Goal: Task Accomplishment & Management: Use online tool/utility

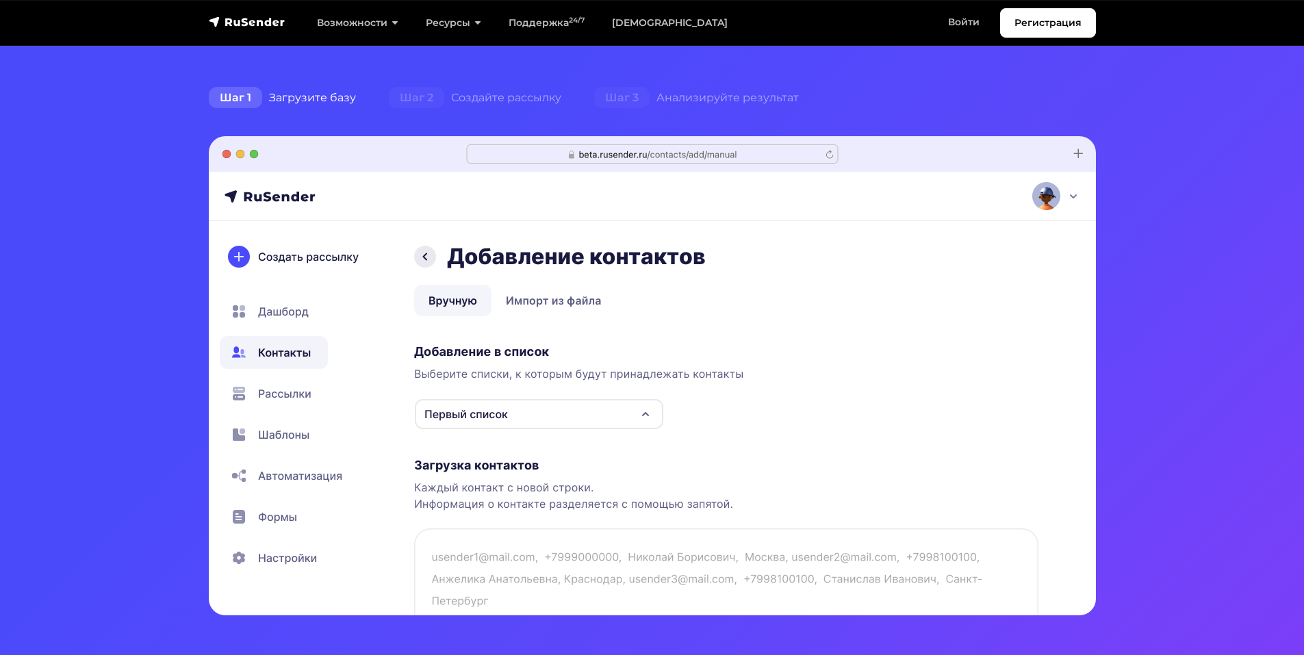
scroll to position [137, 0]
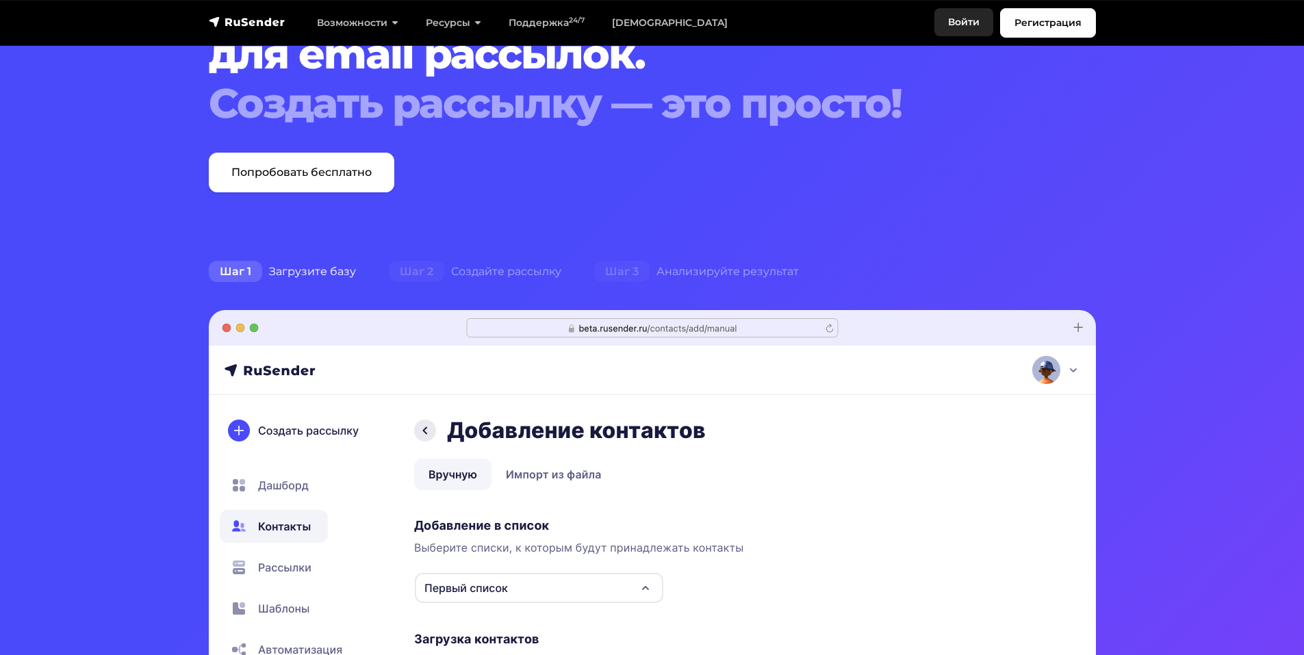
click at [961, 15] on link "Войти" at bounding box center [964, 22] width 59 height 28
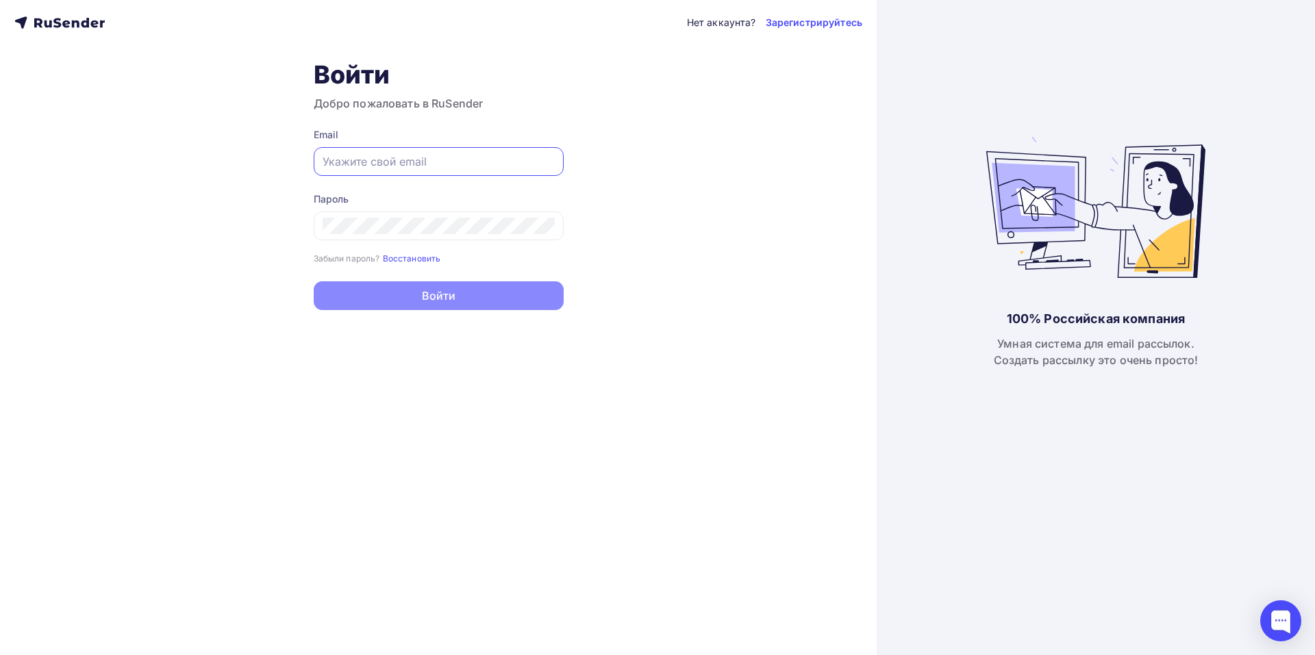
click at [370, 164] on input "text" at bounding box center [439, 161] width 232 height 16
paste input "[EMAIL_ADDRESS][DOMAIN_NAME]"
type input "[EMAIL_ADDRESS][DOMAIN_NAME]"
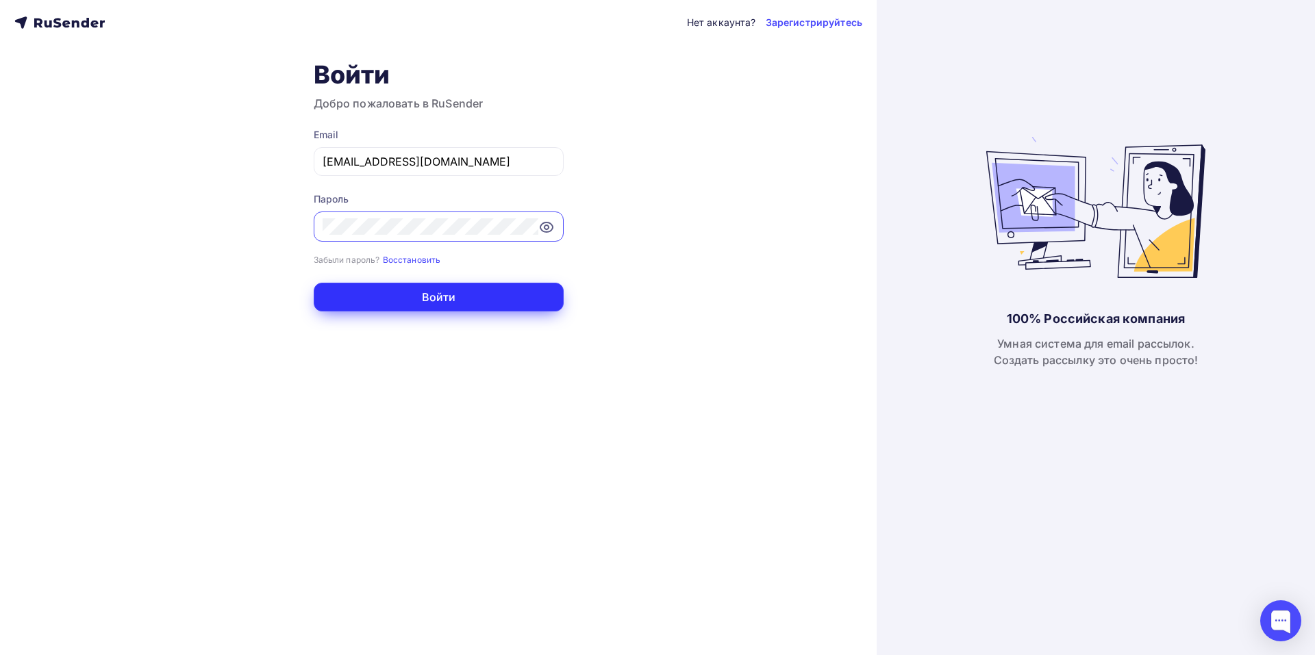
click at [479, 305] on button "Войти" at bounding box center [439, 297] width 250 height 29
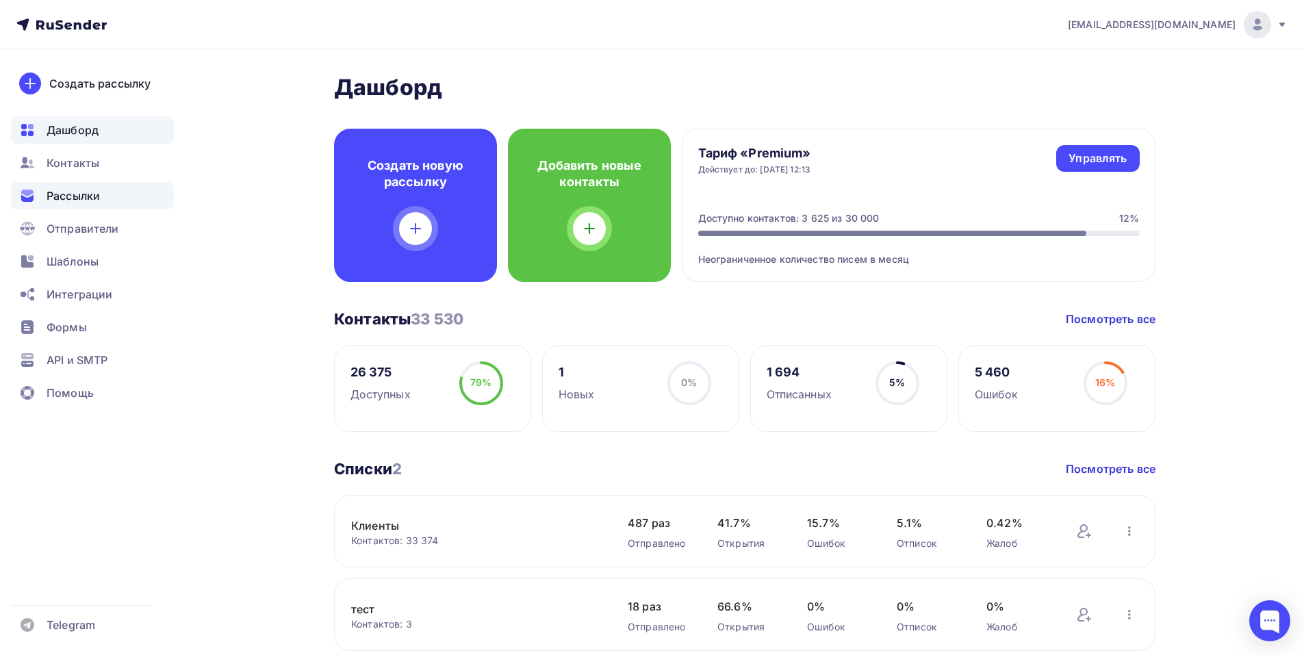
click at [67, 203] on span "Рассылки" at bounding box center [73, 196] width 53 height 16
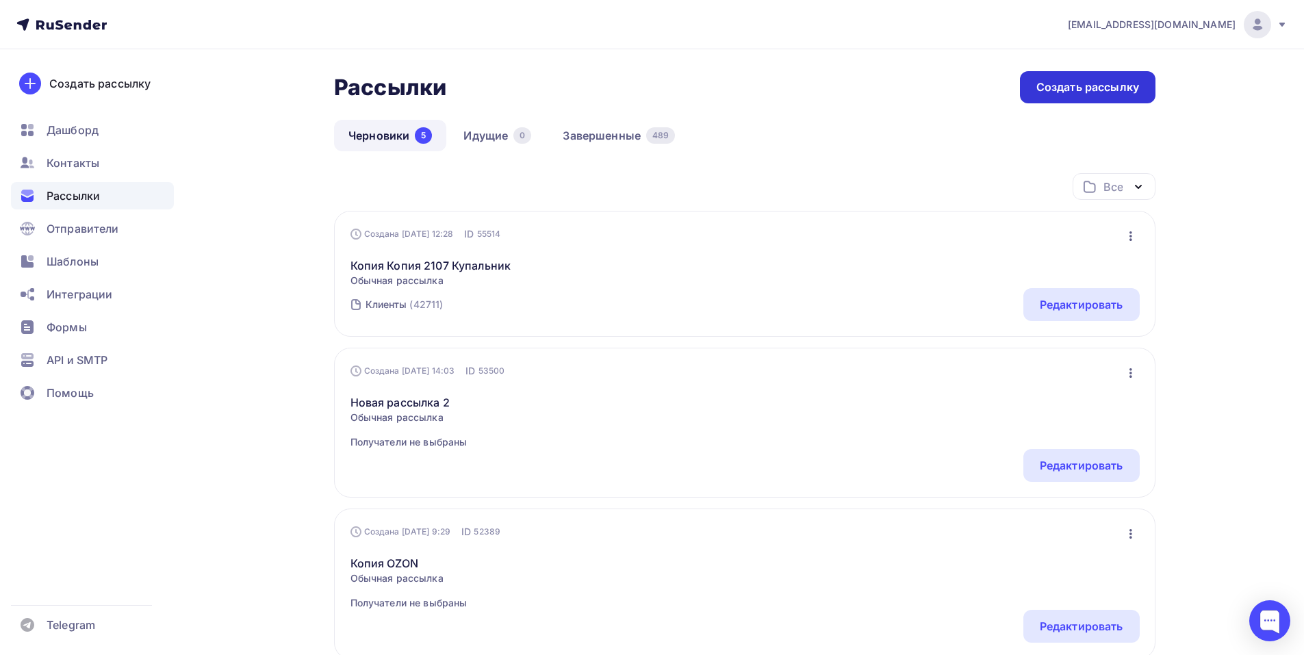
click at [1097, 94] on div "Создать рассылку" at bounding box center [1088, 87] width 103 height 16
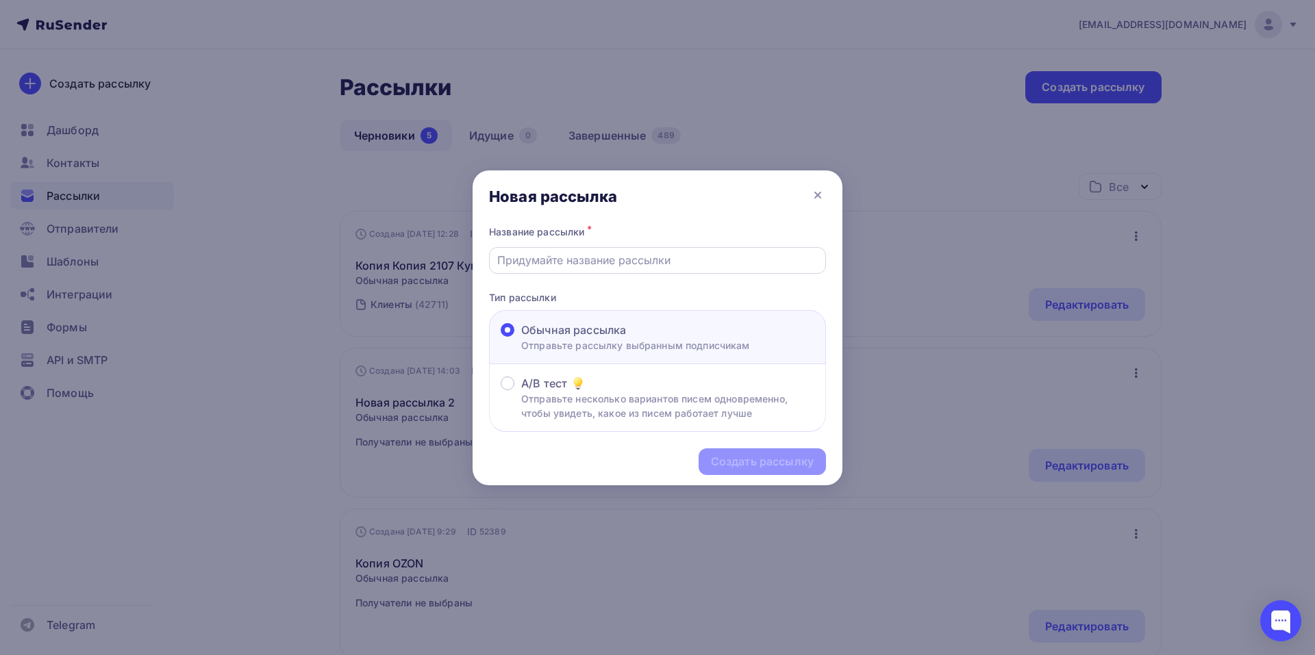
click at [530, 262] on input "text" at bounding box center [657, 260] width 321 height 16
type input "ВБ 15.08.25"
click at [778, 466] on div "Создать рассылку" at bounding box center [762, 462] width 103 height 16
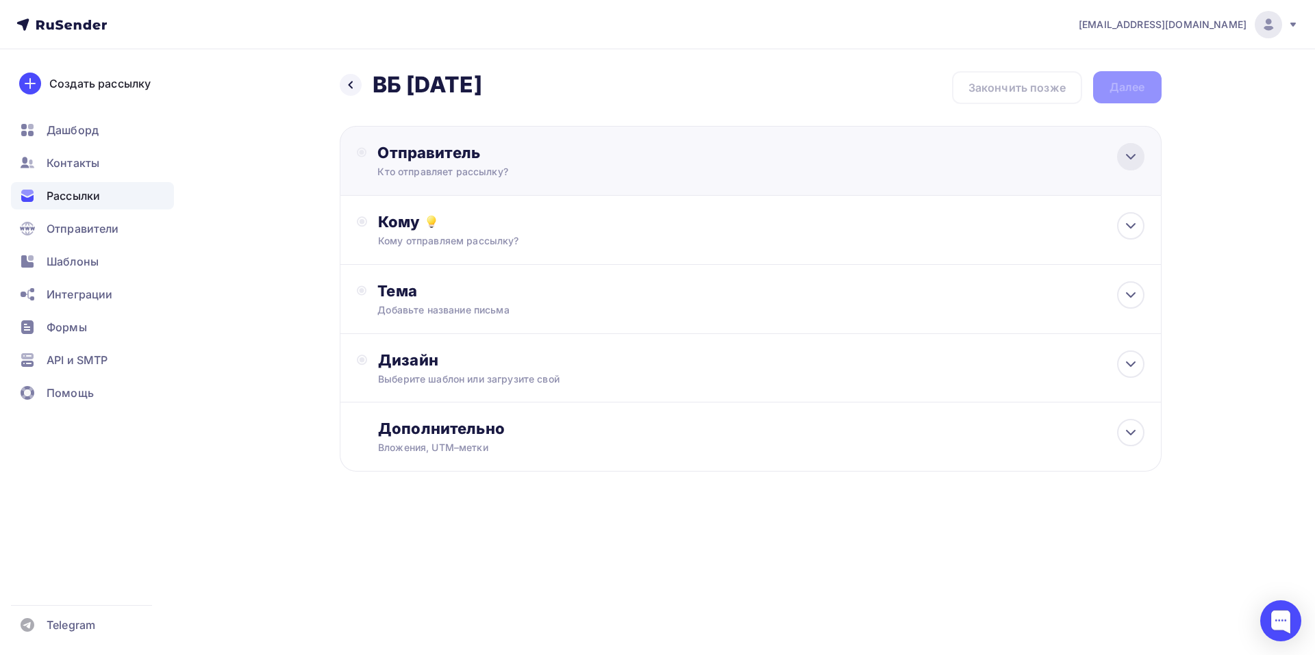
click at [1131, 160] on icon at bounding box center [1130, 157] width 16 height 16
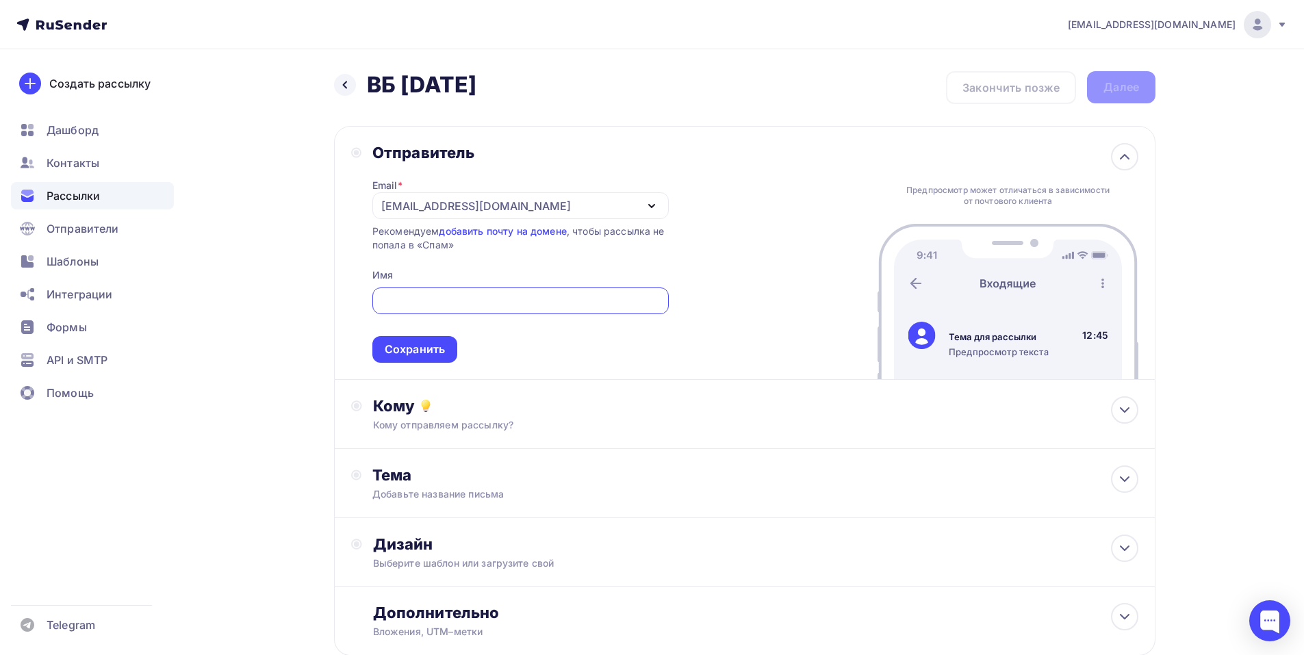
click at [651, 207] on icon "button" at bounding box center [652, 206] width 16 height 16
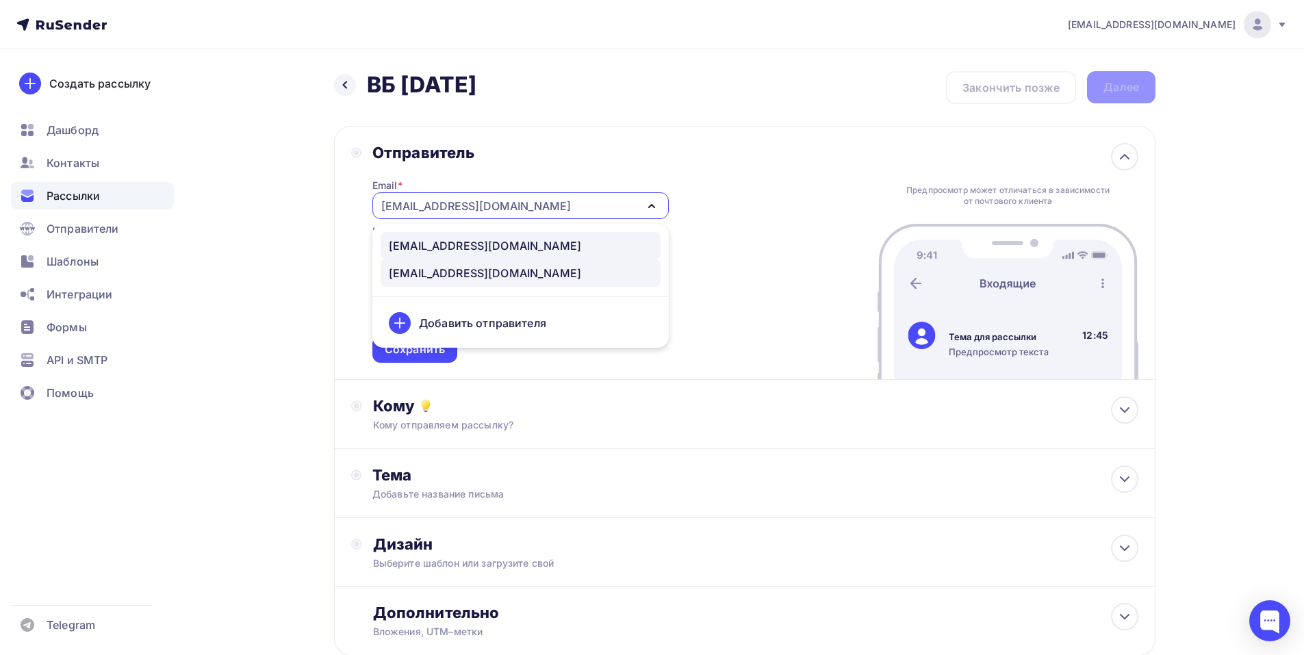
click at [518, 244] on div "mailing@almondshop.ru" at bounding box center [521, 246] width 264 height 16
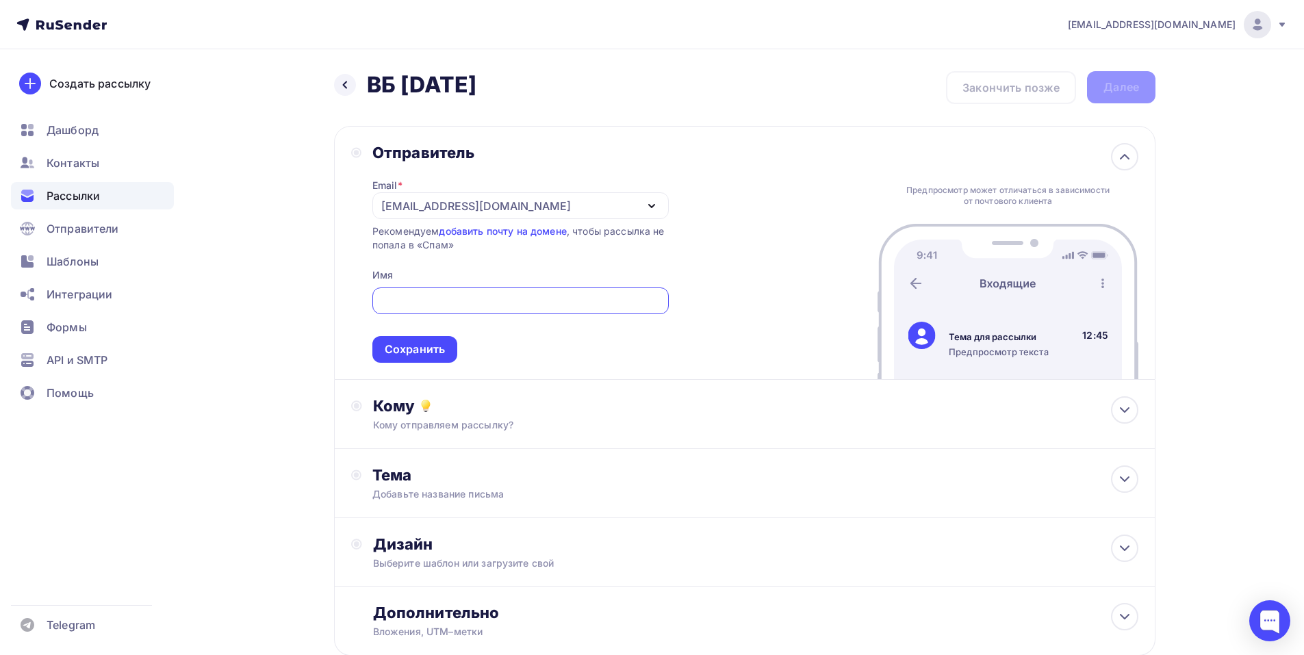
click at [471, 307] on input "text" at bounding box center [520, 301] width 281 height 16
click at [409, 299] on input "text" at bounding box center [520, 301] width 281 height 16
paste input "Almondshop"
type input "Almondshop"
click at [165, 429] on div "Создать рассылку Дашборд Контакты Рассылки Отправители Шаблоны Интеграции Формы…" at bounding box center [92, 352] width 185 height 606
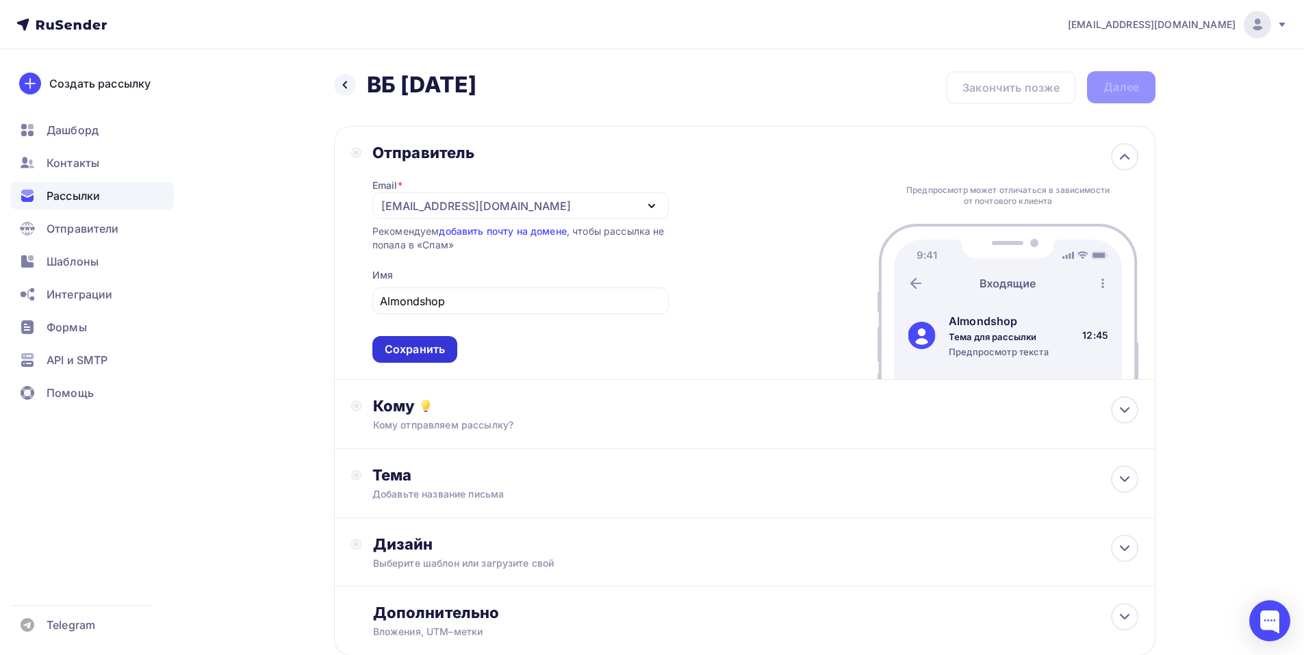
click at [438, 344] on div "Сохранить" at bounding box center [415, 350] width 60 height 16
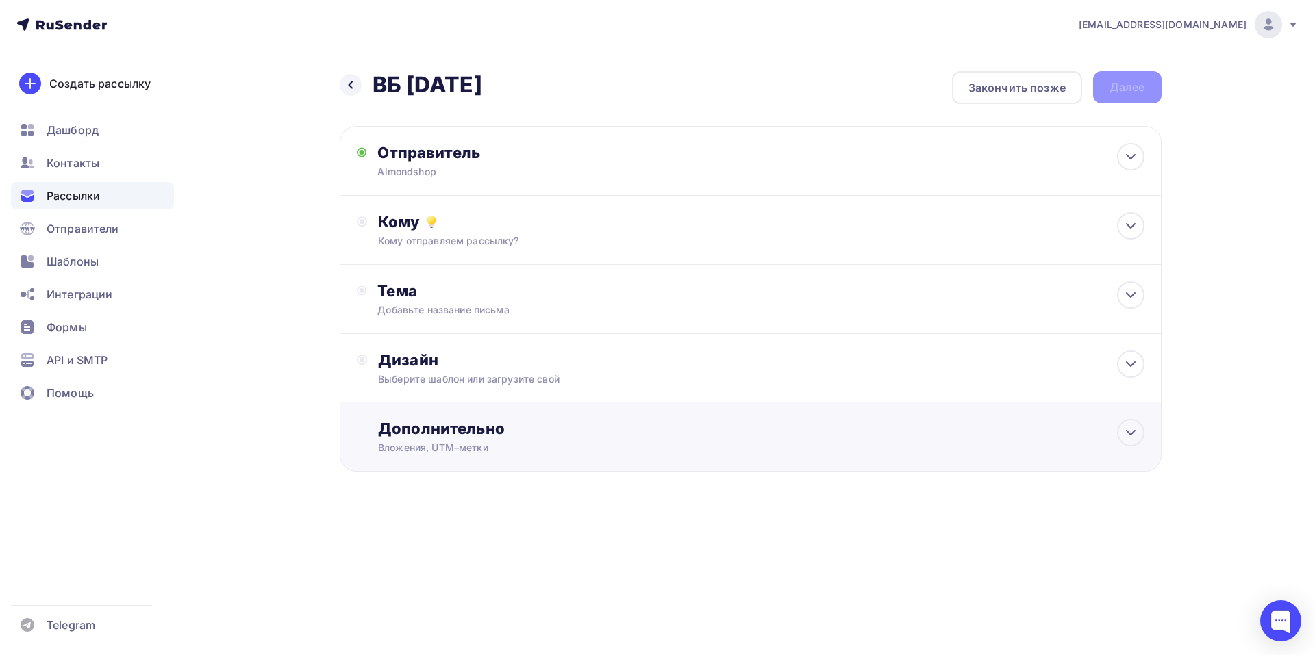
click at [399, 440] on div "Дополнительно Вложения, UTM–метки Вложения Добавить файл Максимальный суммарный…" at bounding box center [761, 437] width 766 height 36
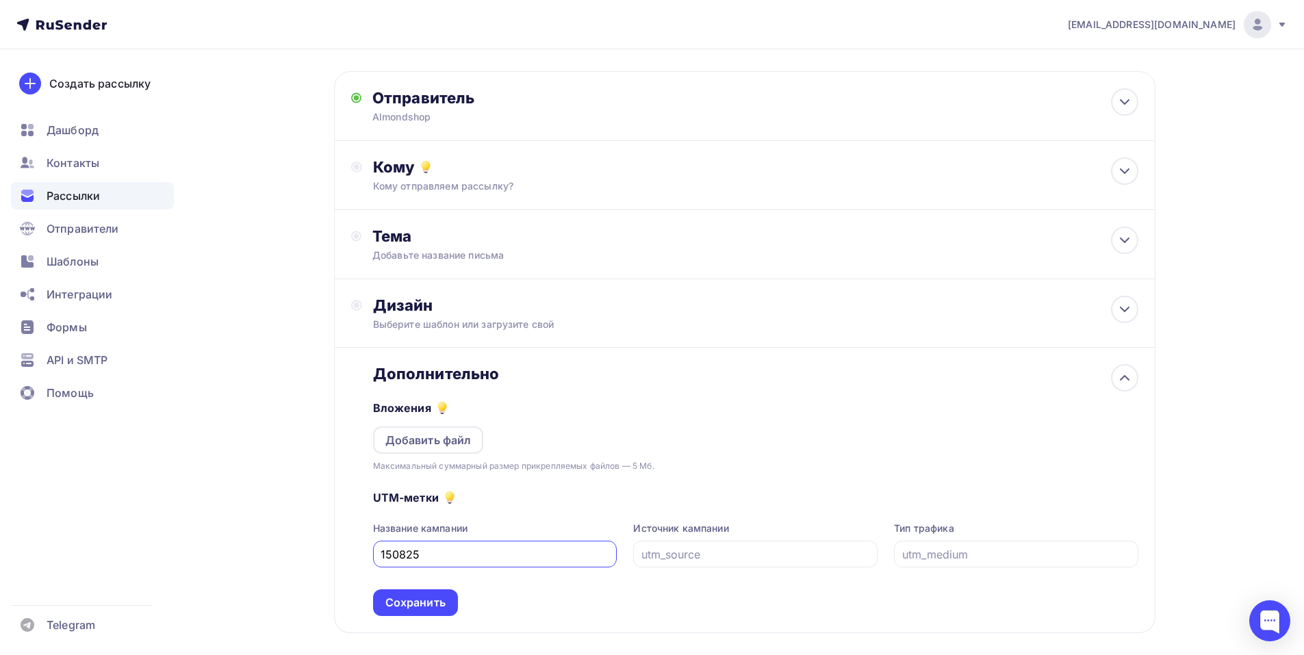
scroll to position [121, 0]
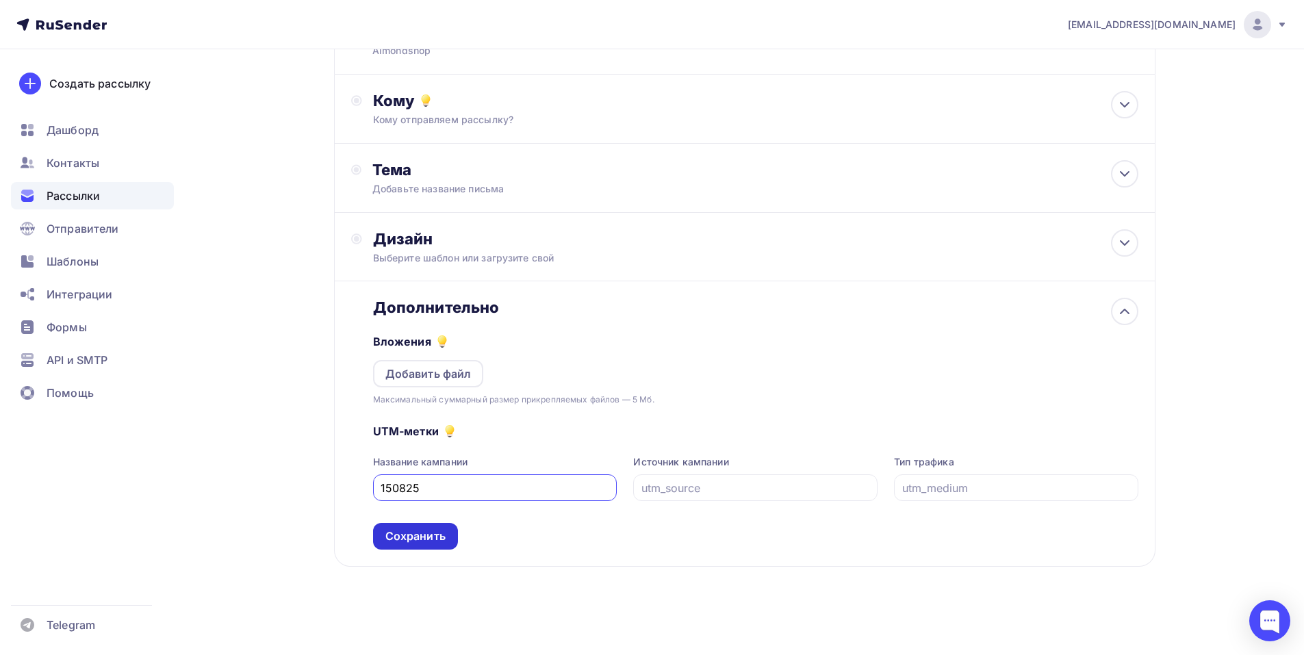
type input "150825"
click at [440, 538] on div "Сохранить" at bounding box center [416, 537] width 60 height 16
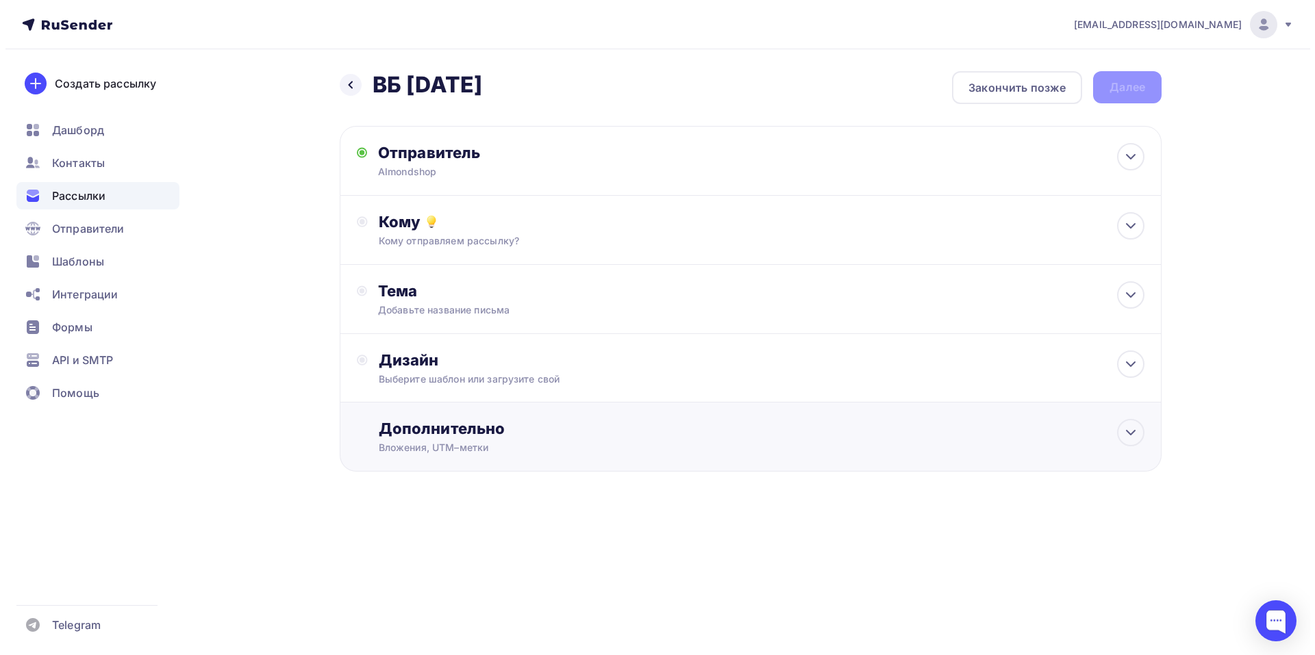
scroll to position [0, 0]
click at [420, 233] on div "Кому Кому отправляем рассылку? Списки получателей Выберите список Все списки id…" at bounding box center [761, 230] width 766 height 36
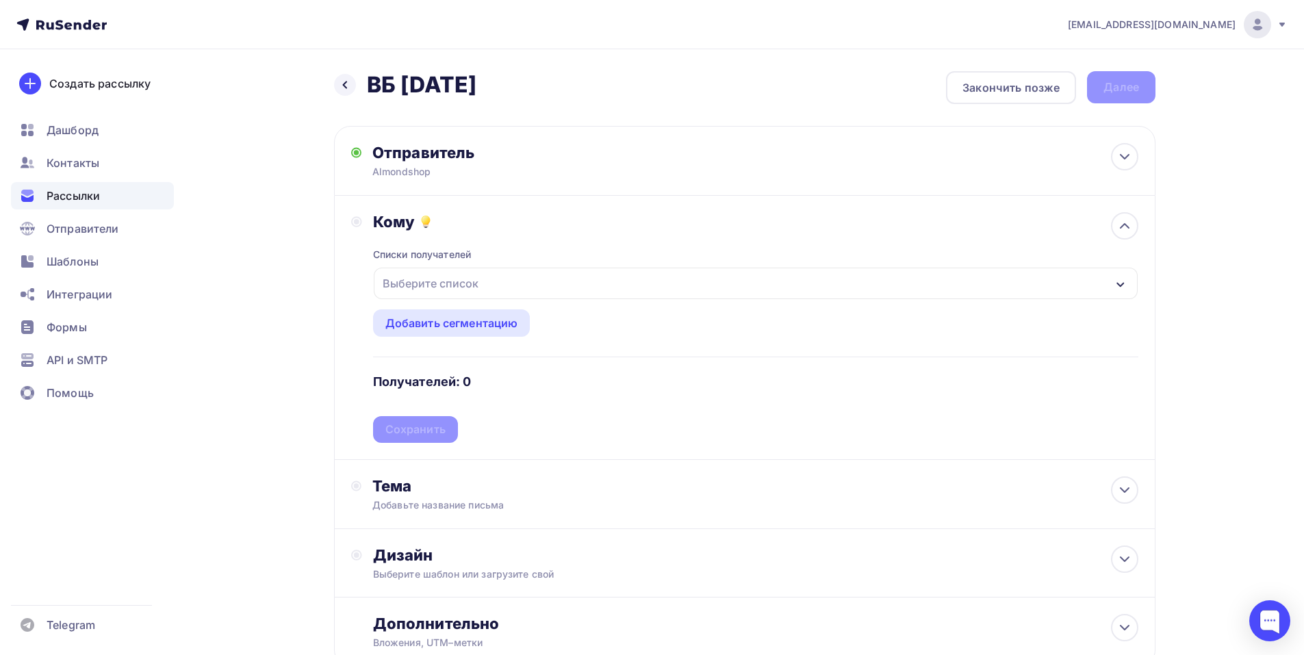
click at [458, 286] on div "Выберите список" at bounding box center [430, 283] width 107 height 25
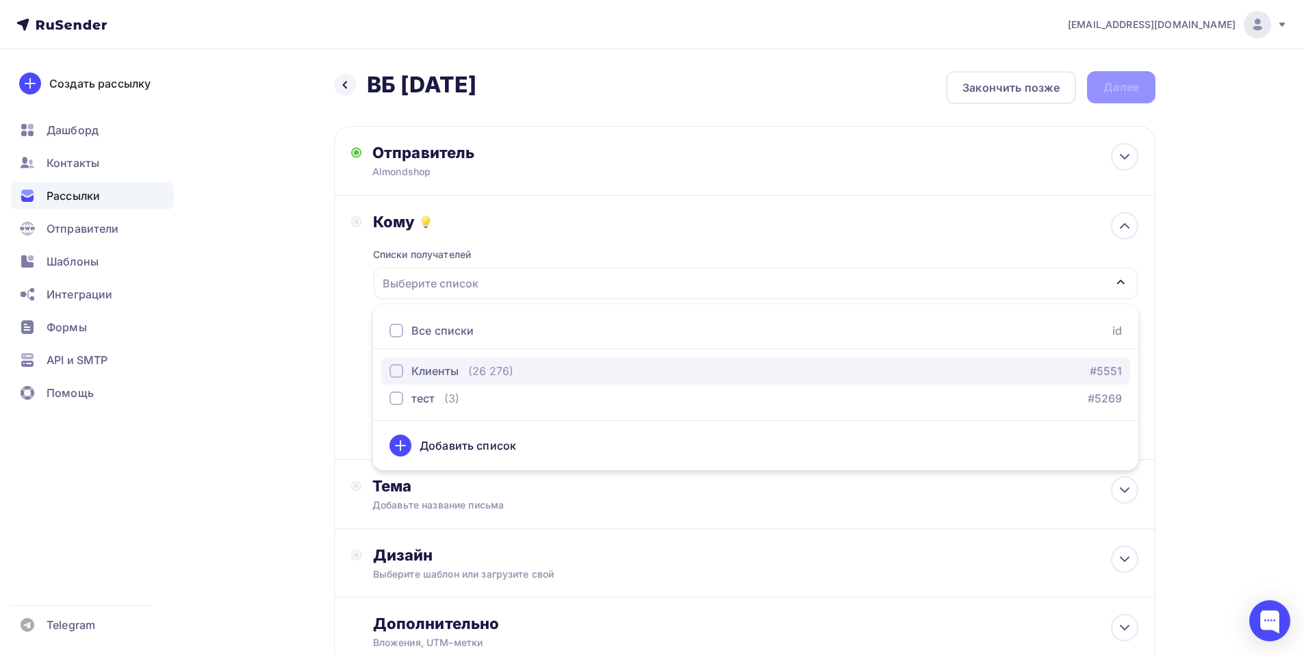
click at [427, 376] on div "Клиенты" at bounding box center [435, 371] width 47 height 16
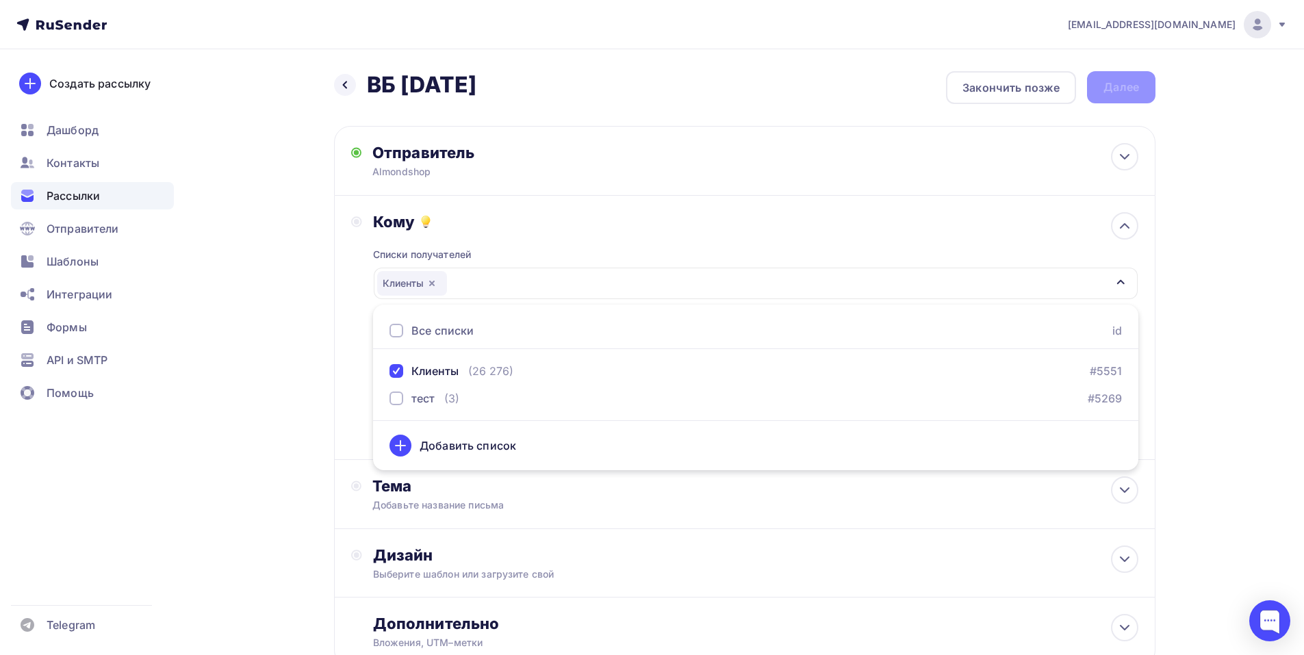
click at [294, 374] on div "Назад ВБ 15.08.25 ВБ 15.08.25 Закончить позже Далее Отправитель Almondshop Emai…" at bounding box center [652, 402] width 1122 height 706
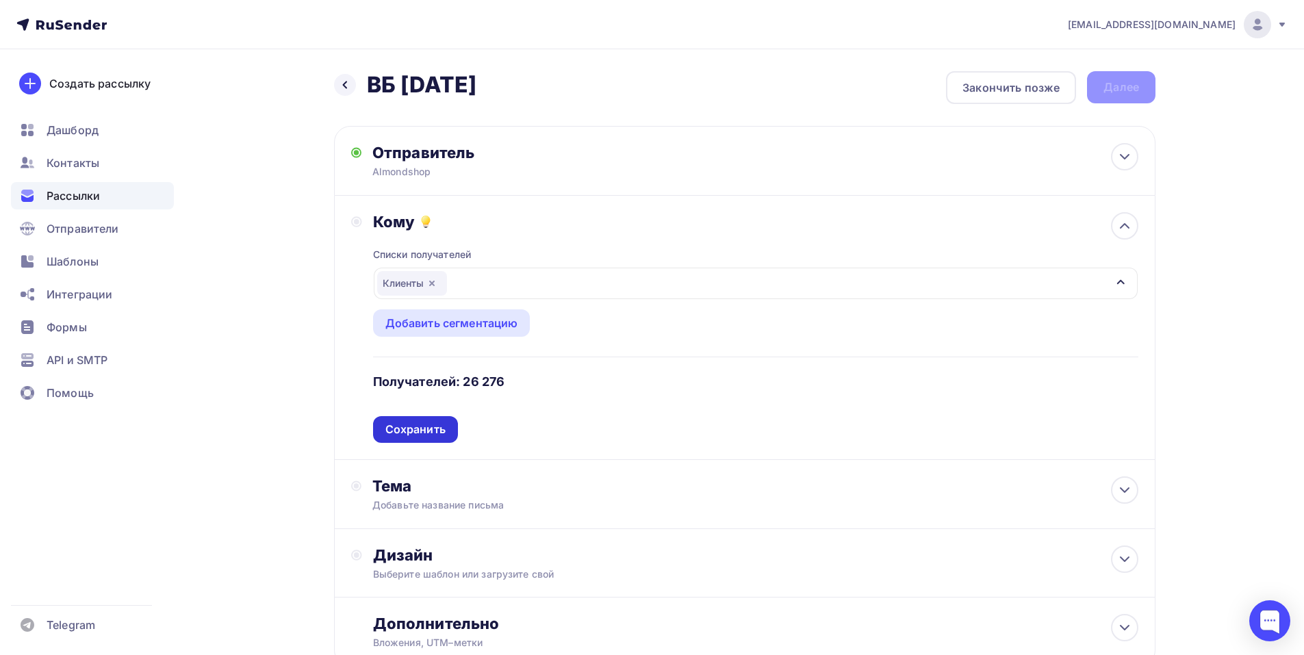
click at [447, 429] on div "Сохранить" at bounding box center [415, 429] width 85 height 27
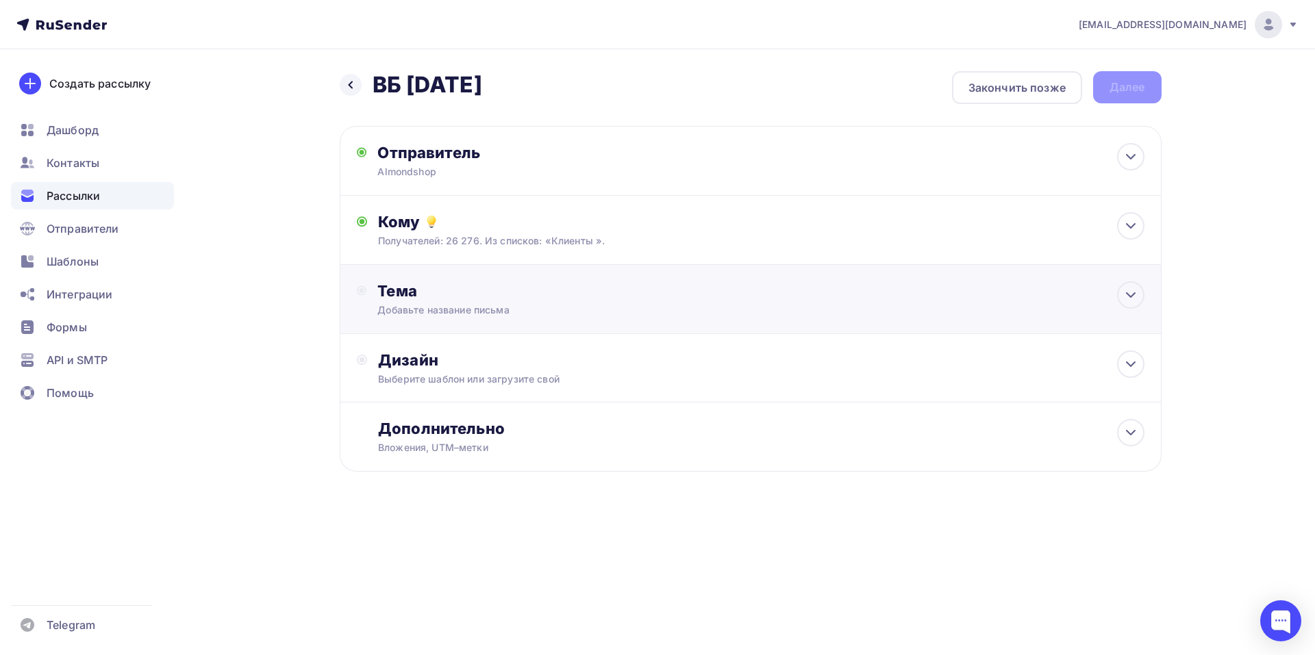
click at [405, 295] on div "Тема" at bounding box center [512, 290] width 270 height 19
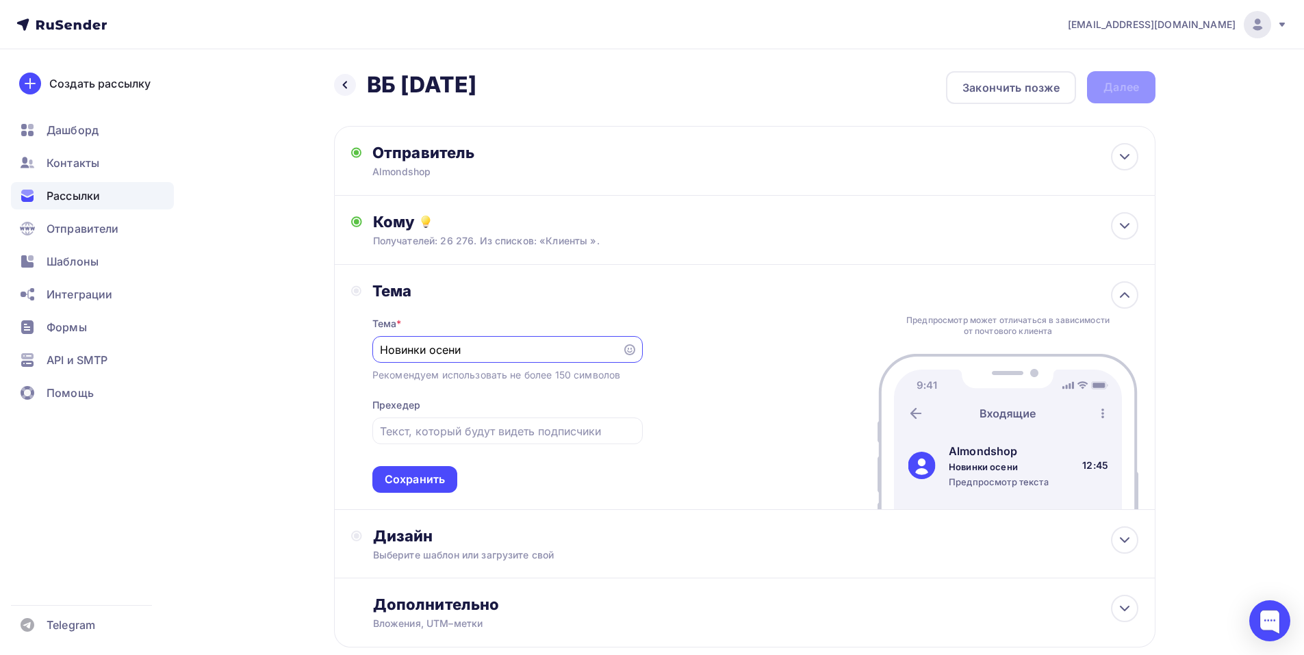
click at [630, 350] on icon at bounding box center [629, 349] width 11 height 11
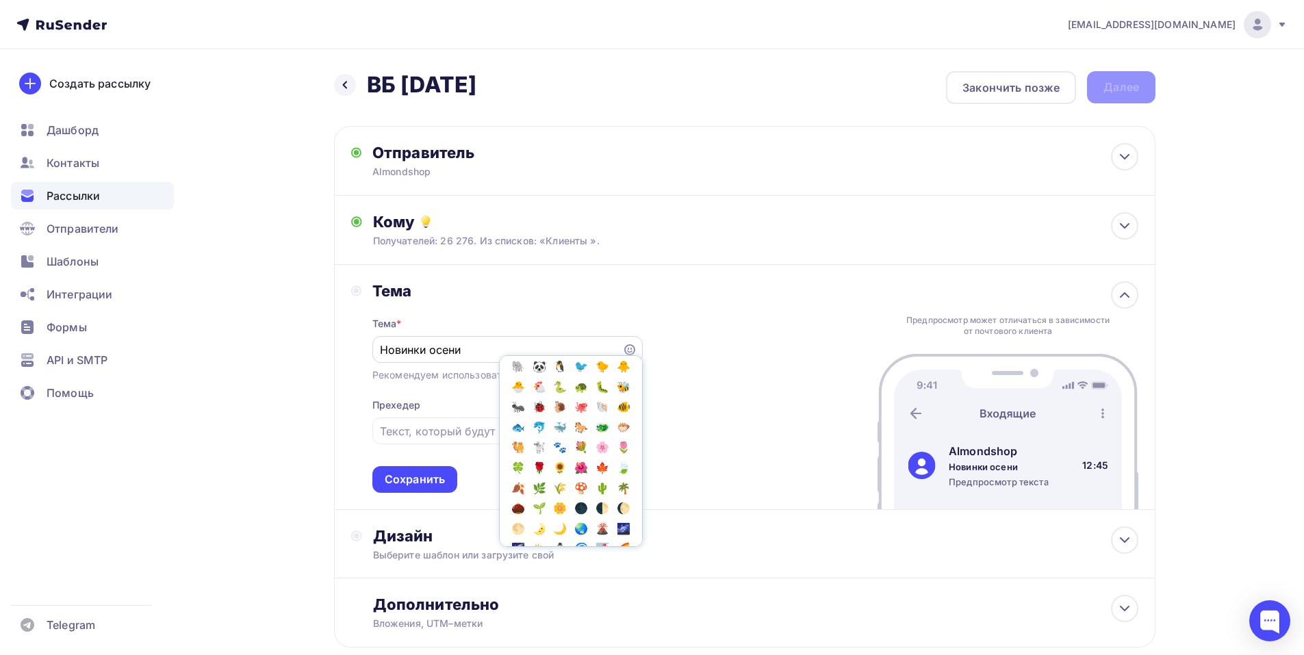
scroll to position [822, 0]
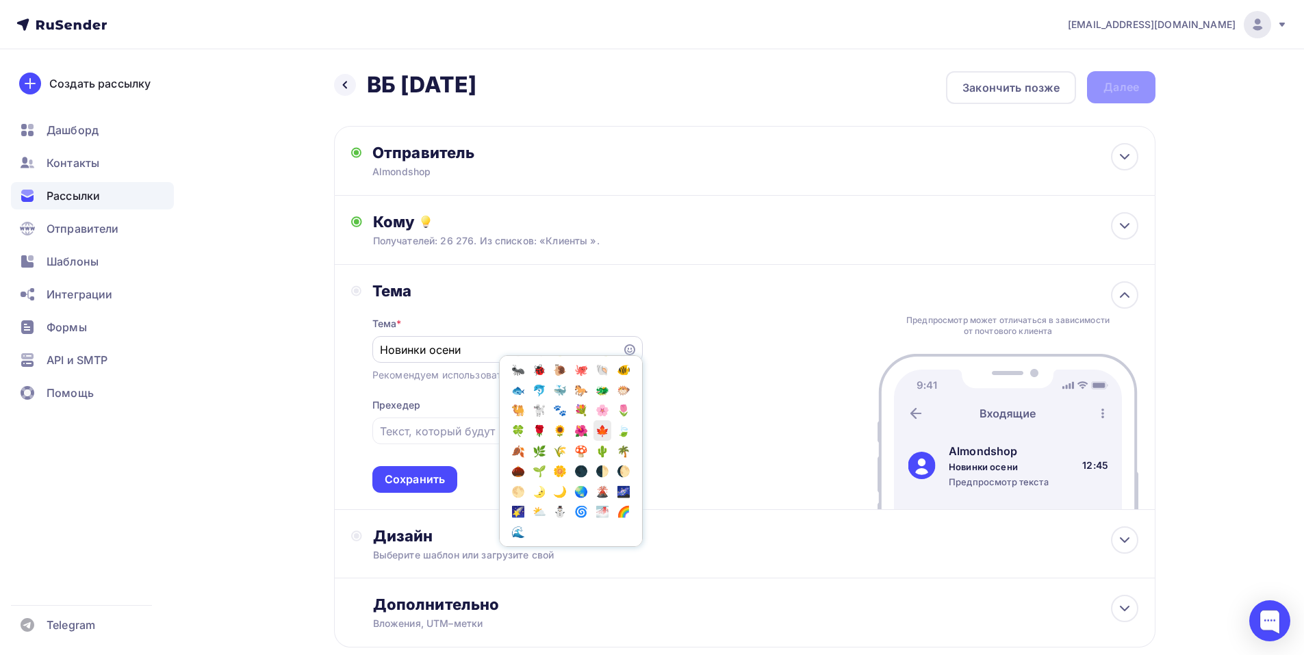
click at [594, 441] on span "🍁" at bounding box center [603, 430] width 18 height 21
type input "Новинки осени🍁"
click at [410, 429] on input "text" at bounding box center [507, 431] width 255 height 16
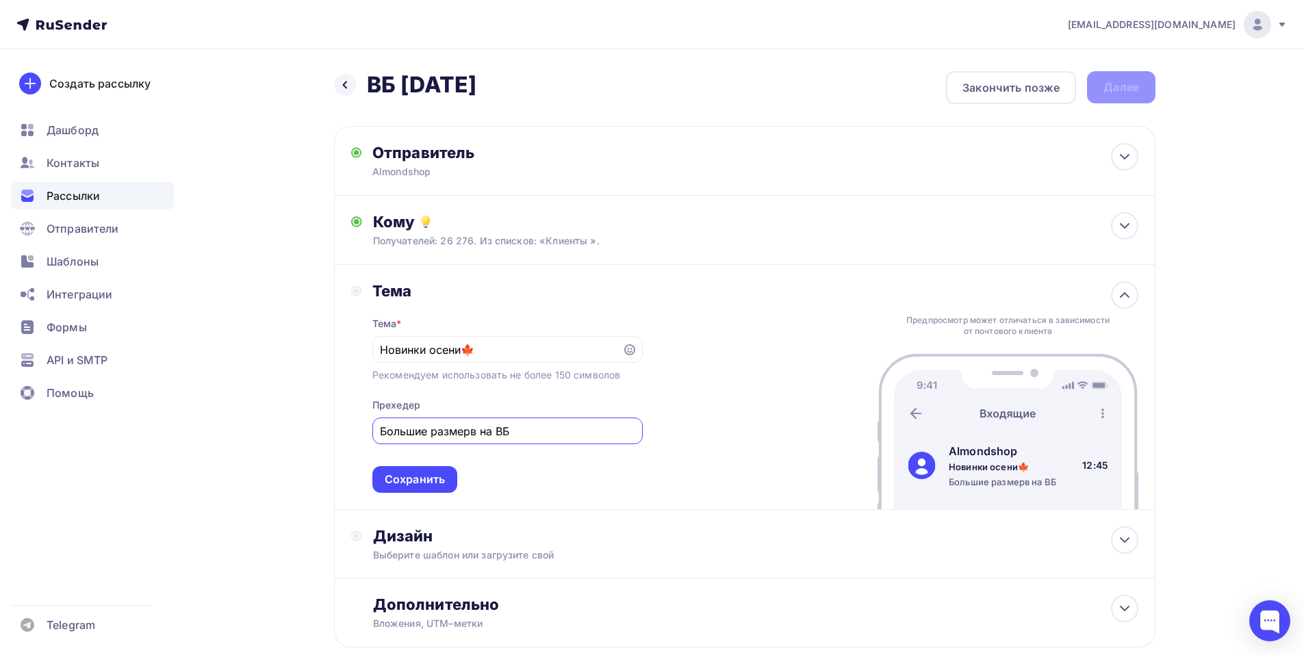
click at [472, 436] on input "Большие размерв на ВБ" at bounding box center [507, 431] width 255 height 16
type input "Большие размеры на ВБ"
click at [414, 481] on div "Сохранить" at bounding box center [415, 480] width 60 height 16
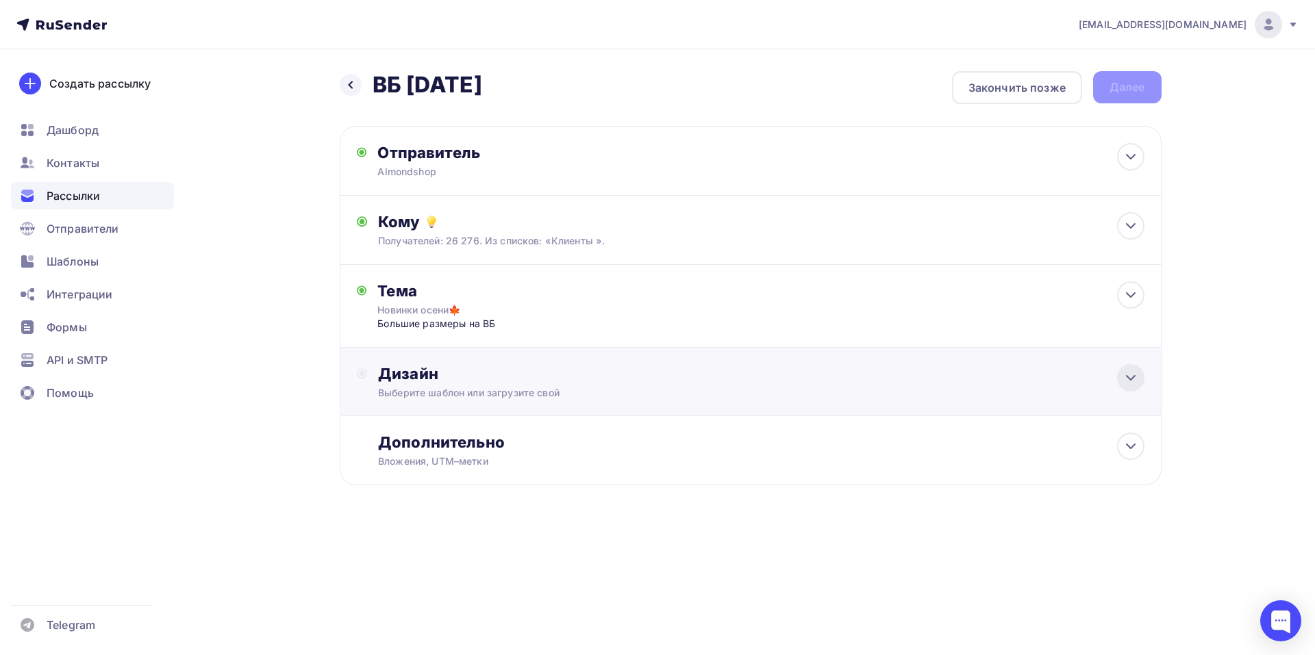
click at [1135, 382] on icon at bounding box center [1130, 378] width 16 height 16
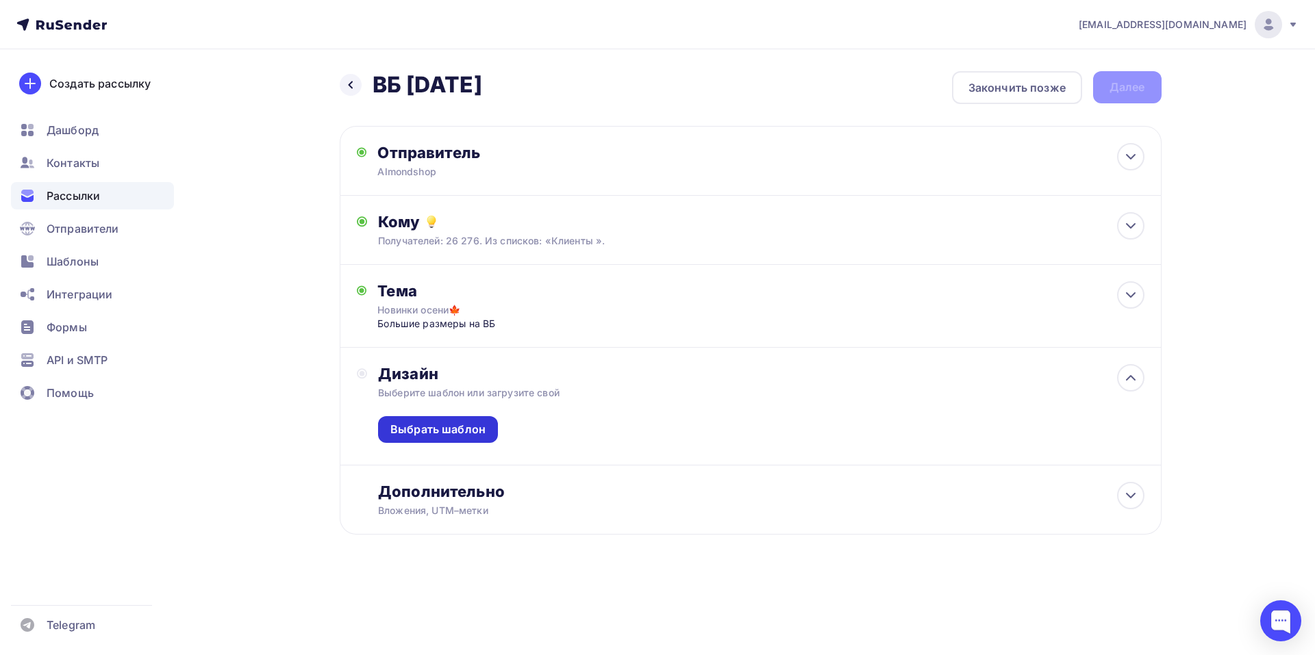
click at [458, 433] on div "Выбрать шаблон" at bounding box center [437, 430] width 95 height 16
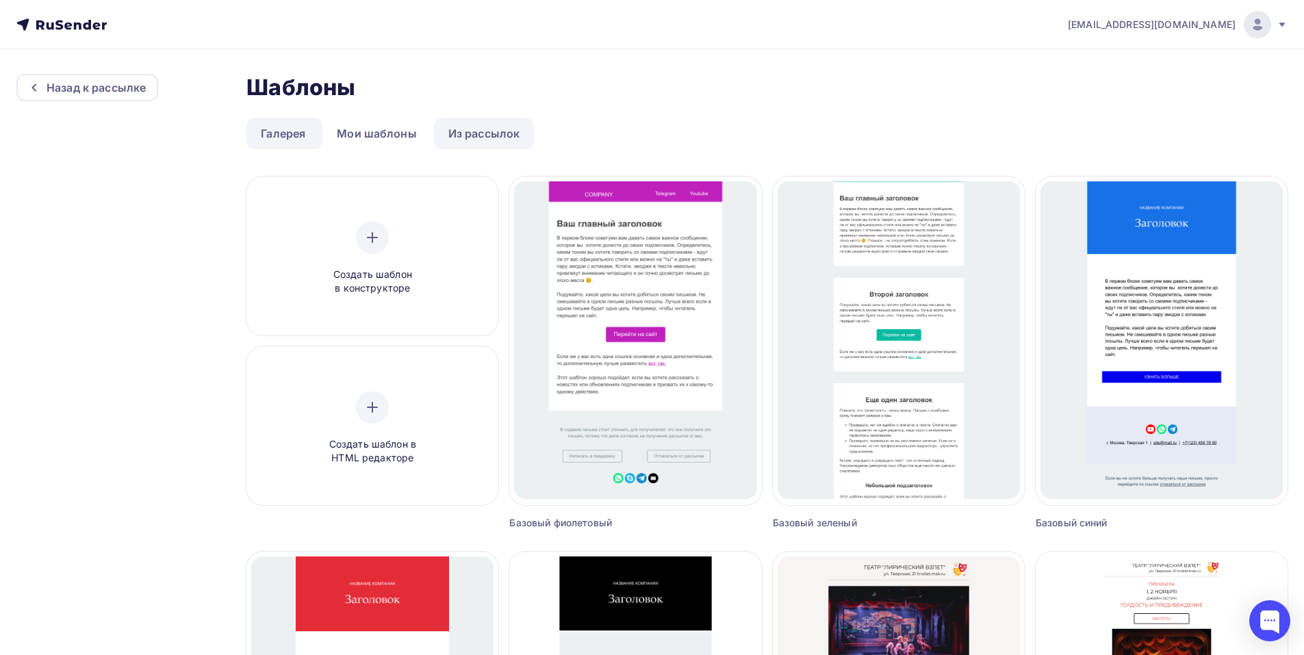
click at [502, 134] on link "Из рассылок" at bounding box center [484, 133] width 101 height 31
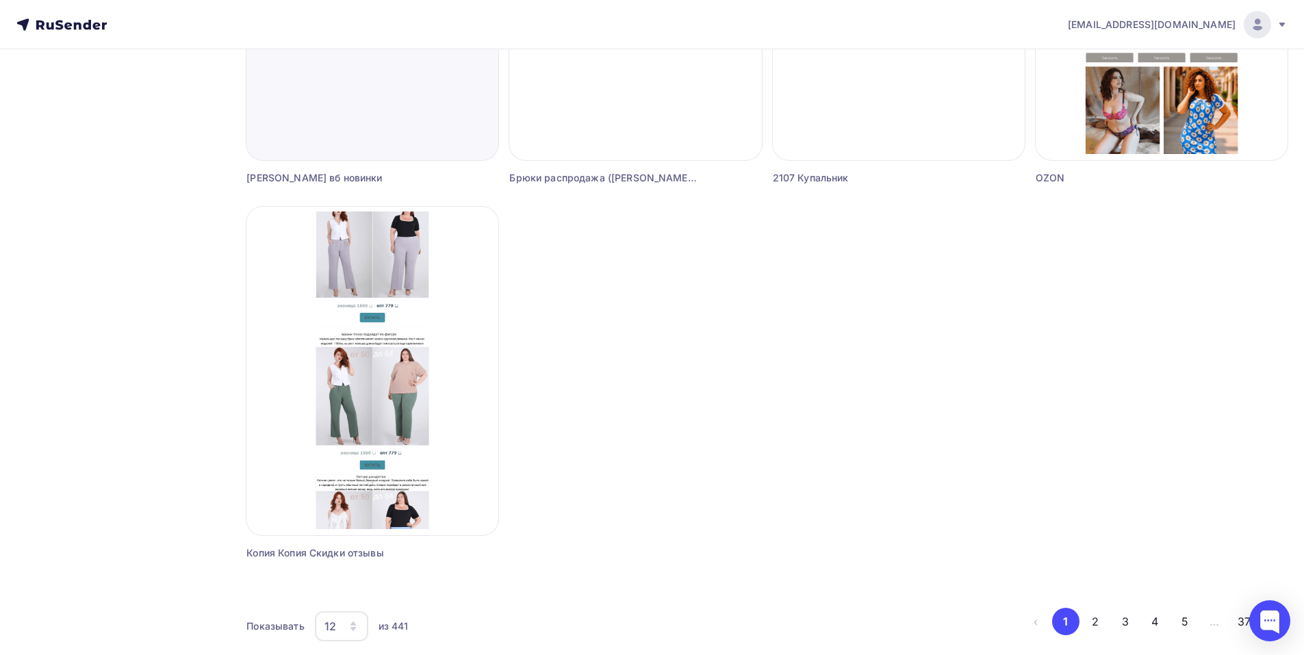
scroll to position [1124, 0]
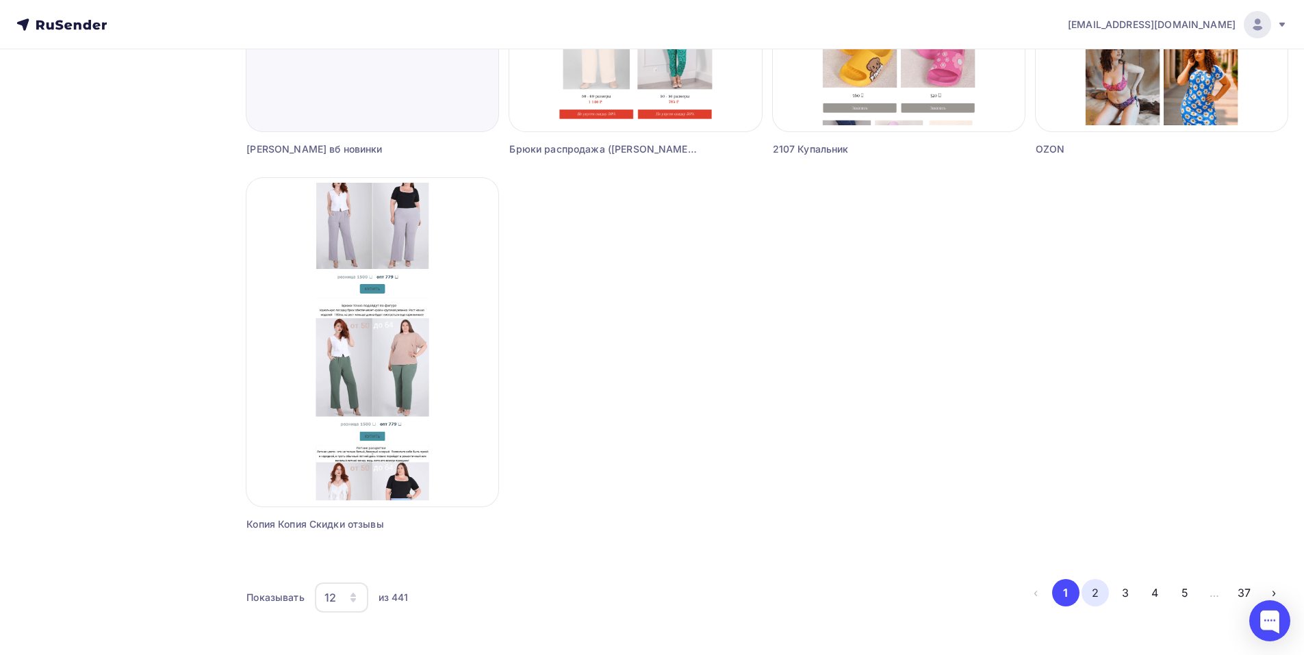
click at [1096, 597] on button "2" at bounding box center [1095, 592] width 27 height 27
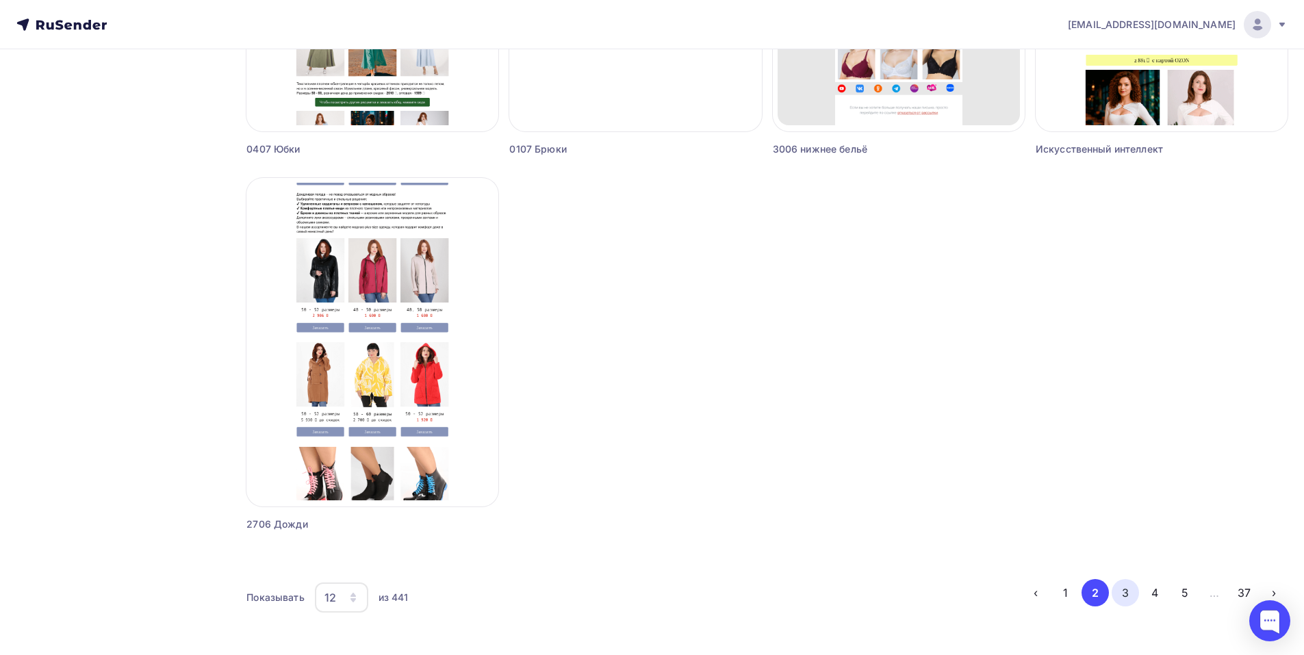
click at [1132, 599] on button "3" at bounding box center [1125, 592] width 27 height 27
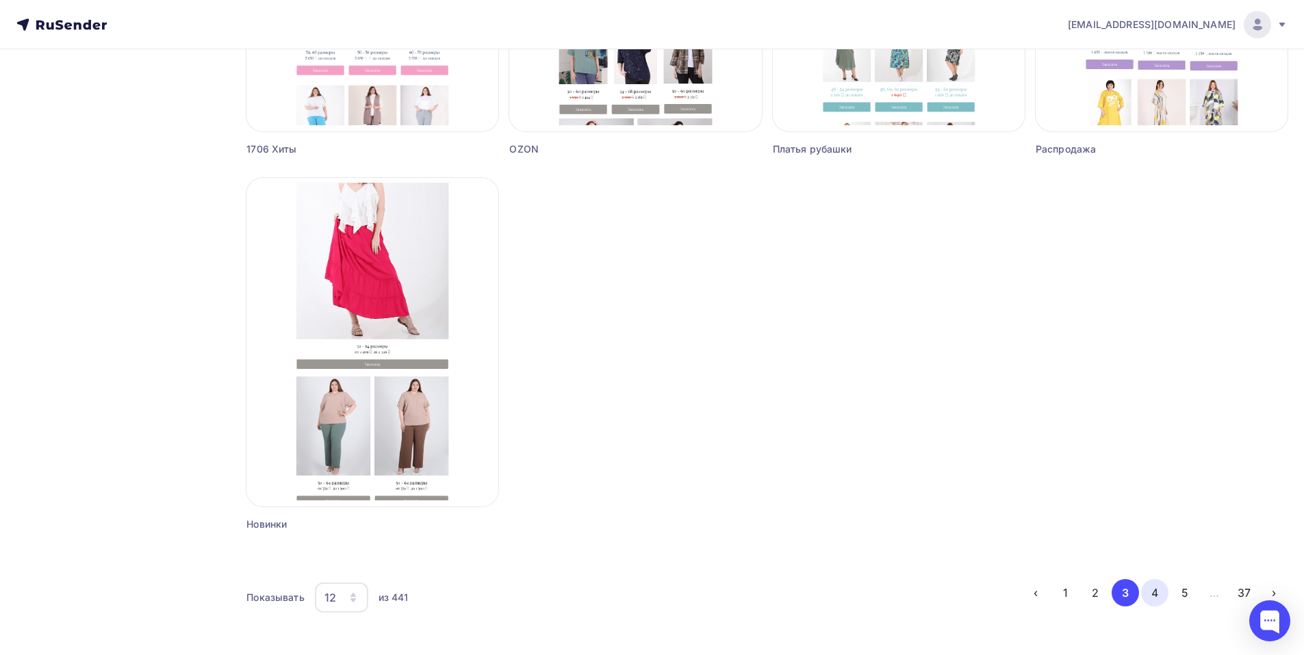
drag, startPoint x: 1163, startPoint y: 598, endPoint x: 1164, endPoint y: 591, distance: 7.6
click at [1164, 598] on button "4" at bounding box center [1154, 592] width 27 height 27
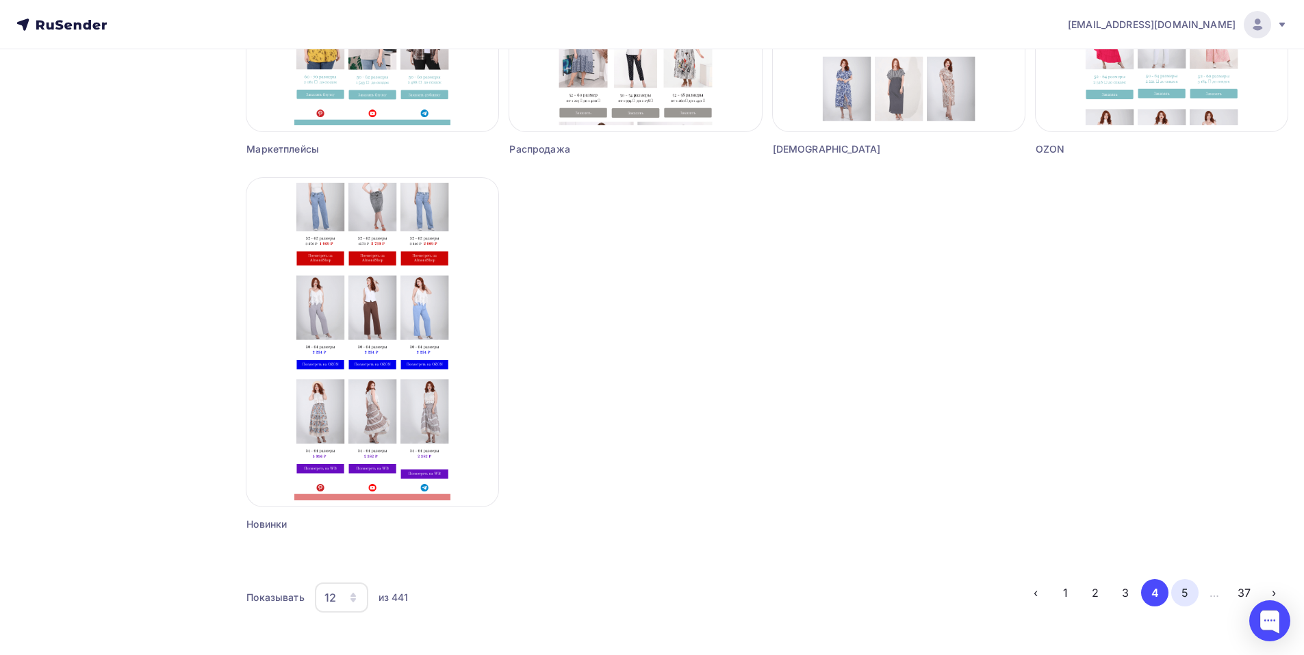
click at [1183, 597] on button "5" at bounding box center [1185, 592] width 27 height 27
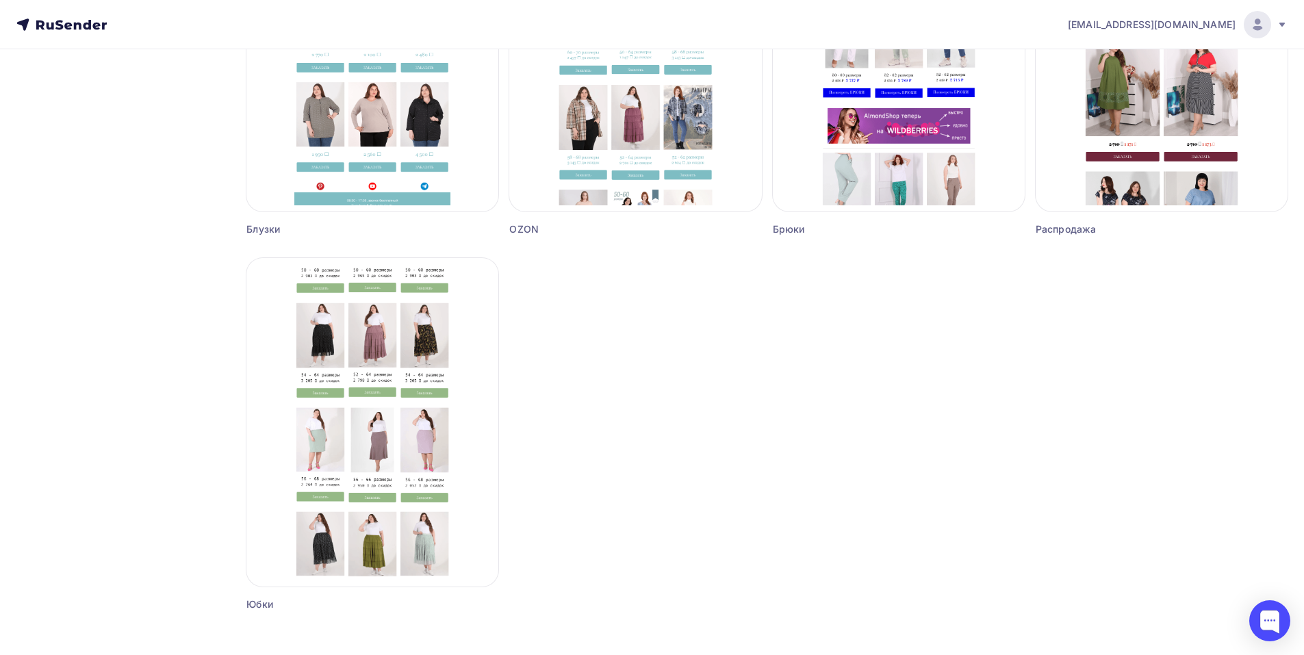
scroll to position [850, 0]
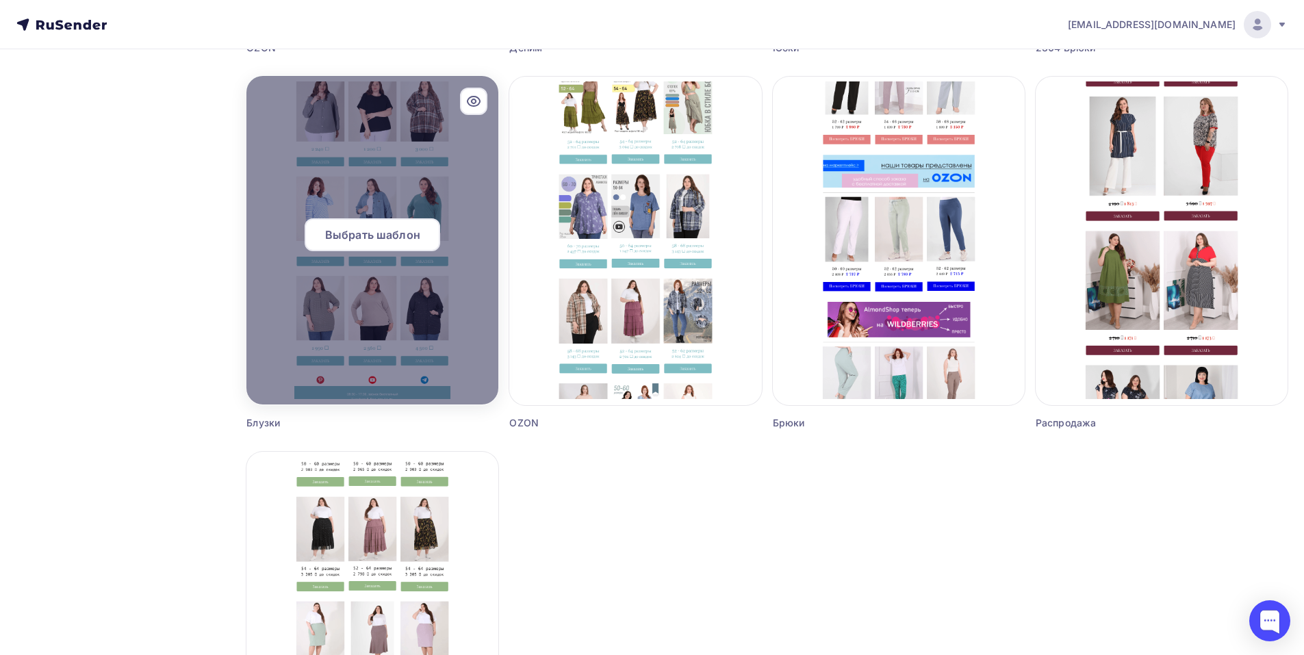
click at [352, 321] on div at bounding box center [373, 240] width 252 height 329
click at [364, 244] on div "Выбрать шаблон" at bounding box center [373, 234] width 136 height 33
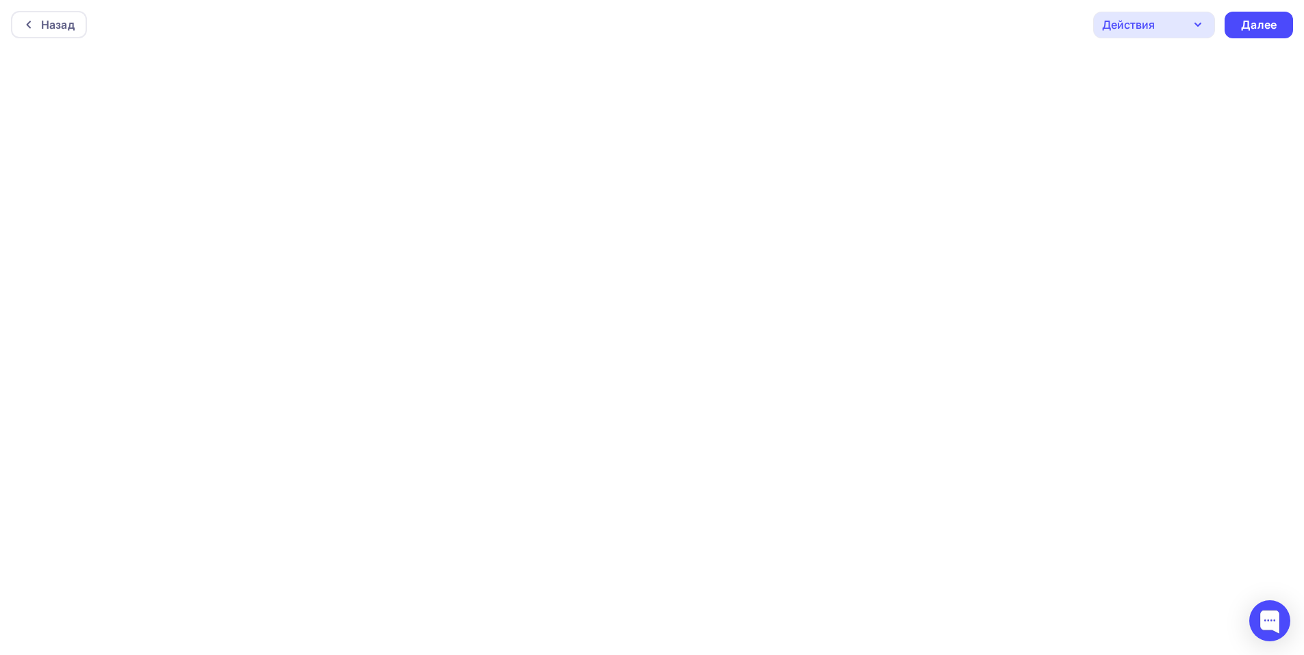
scroll to position [3, 0]
click at [955, 34] on div "Назад Действия Отправить тестовое письмо Предпросмотр Сохранить в Мои шаблоны В…" at bounding box center [652, 21] width 1304 height 49
click at [1273, 27] on div "Далее" at bounding box center [1259, 25] width 36 height 16
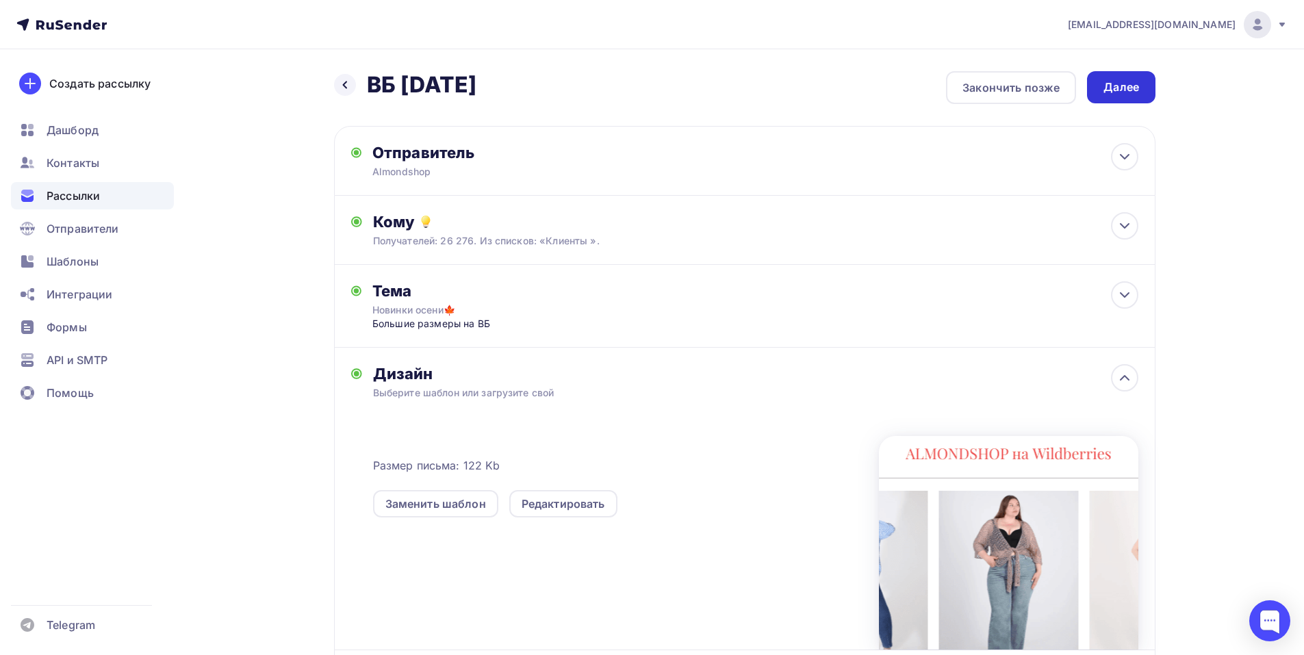
click at [1138, 88] on div "Далее" at bounding box center [1122, 87] width 36 height 16
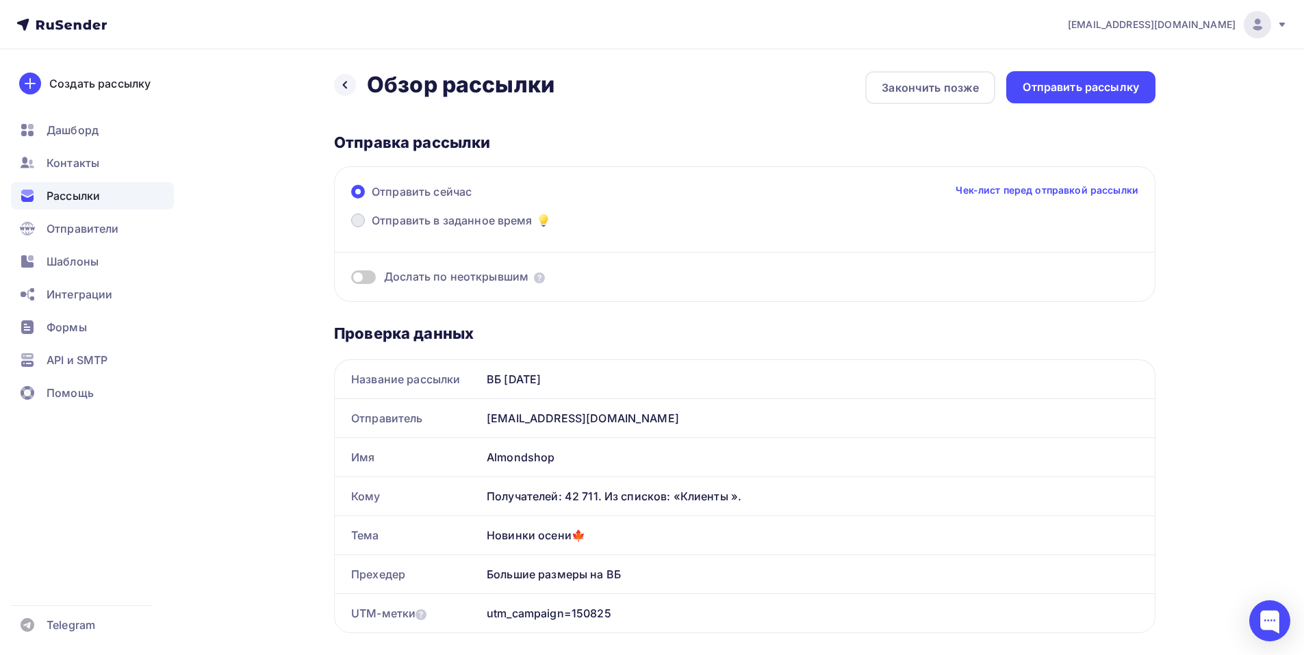
click at [357, 223] on span at bounding box center [358, 221] width 14 height 14
click at [372, 229] on input "Отправить в заданное время" at bounding box center [372, 229] width 0 height 0
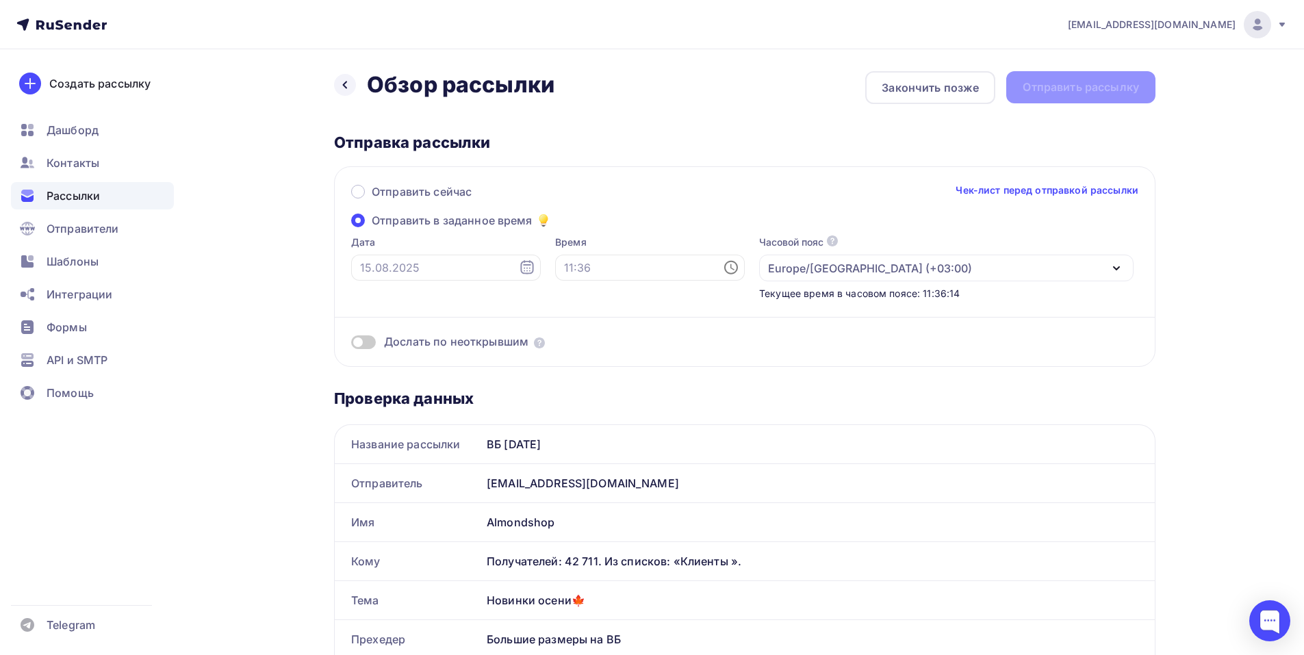
click at [520, 271] on icon at bounding box center [526, 267] width 13 height 14
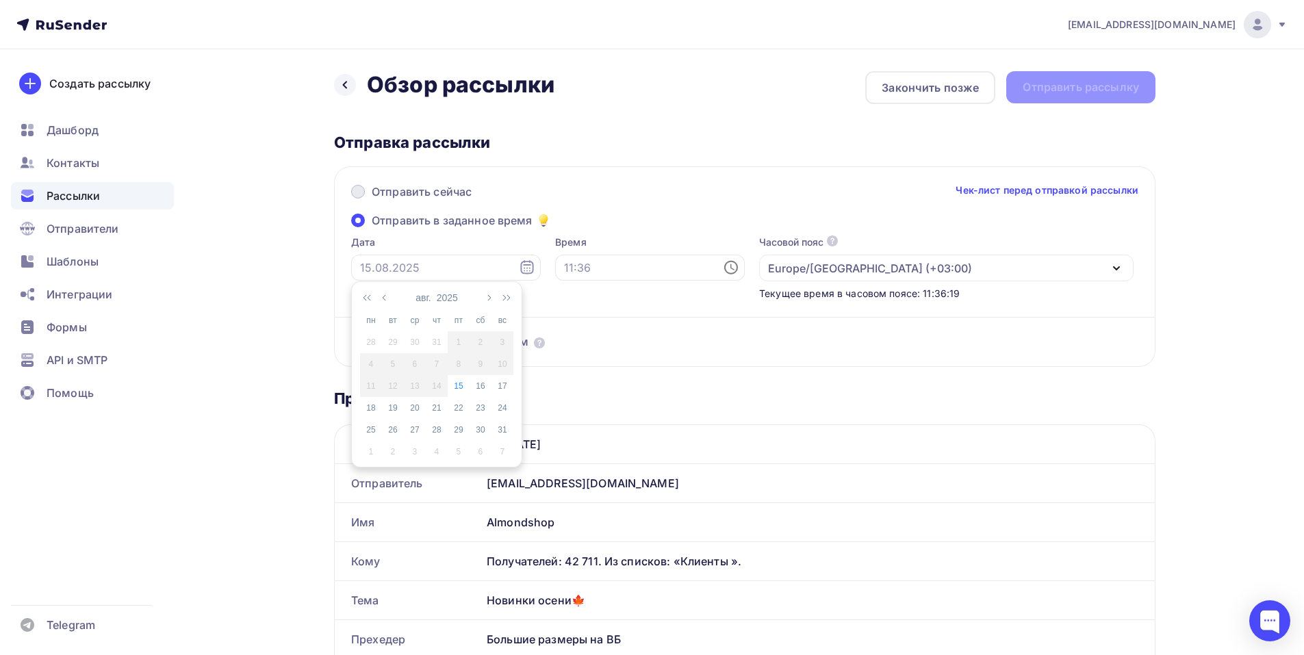
click at [359, 192] on span at bounding box center [358, 192] width 14 height 14
click at [372, 200] on input "Отправить сейчас" at bounding box center [372, 200] width 0 height 0
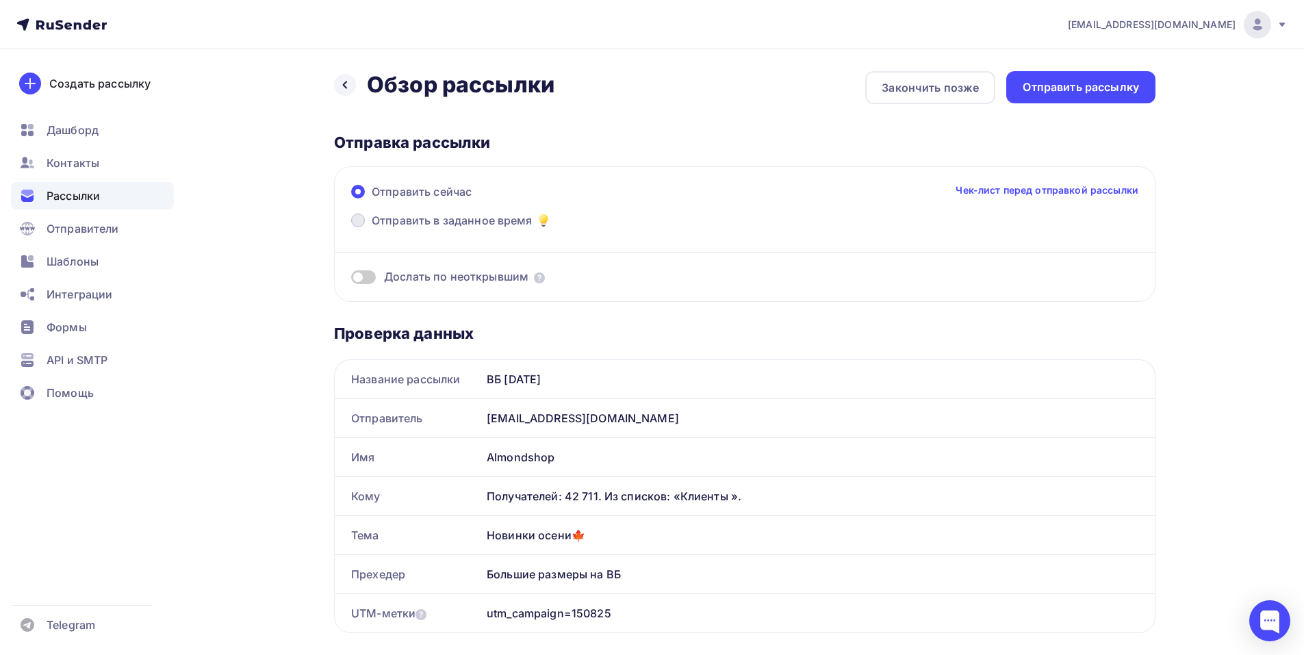
click at [357, 226] on span at bounding box center [358, 221] width 14 height 14
click at [372, 229] on input "Отправить в заданное время" at bounding box center [372, 229] width 0 height 0
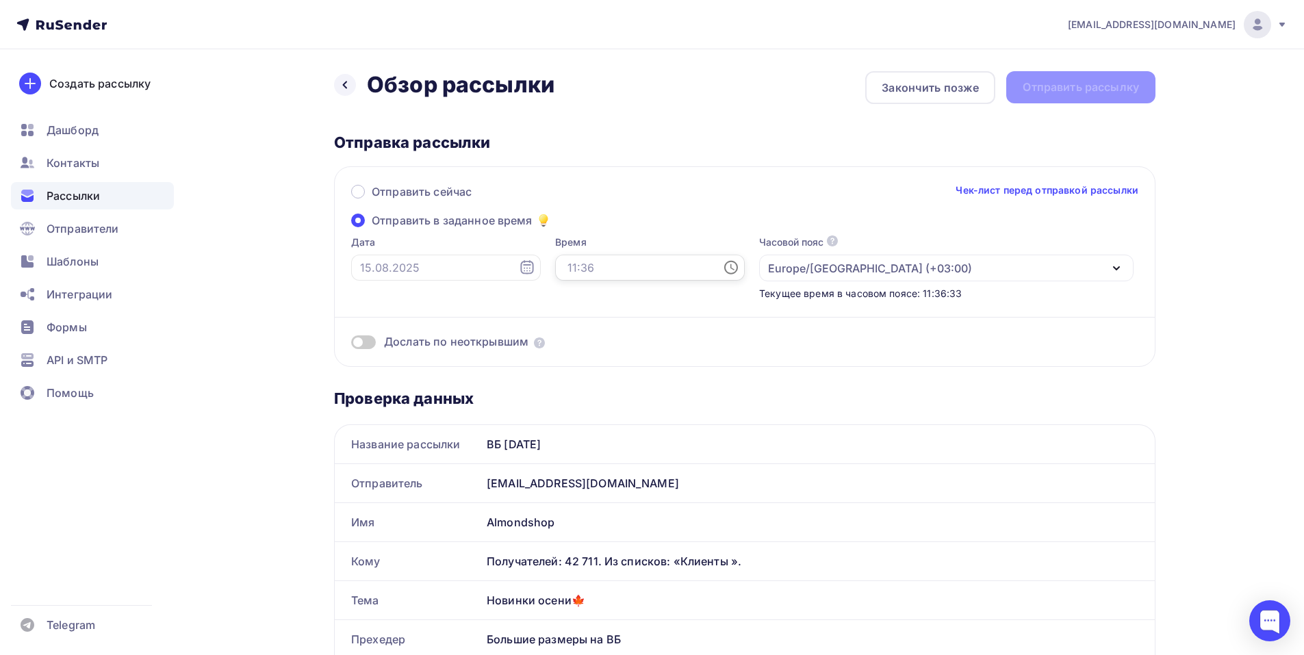
click at [605, 269] on input "text" at bounding box center [650, 268] width 190 height 26
click at [579, 412] on li "18" at bounding box center [575, 414] width 71 height 22
click at [657, 401] on li "30" at bounding box center [652, 403] width 71 height 22
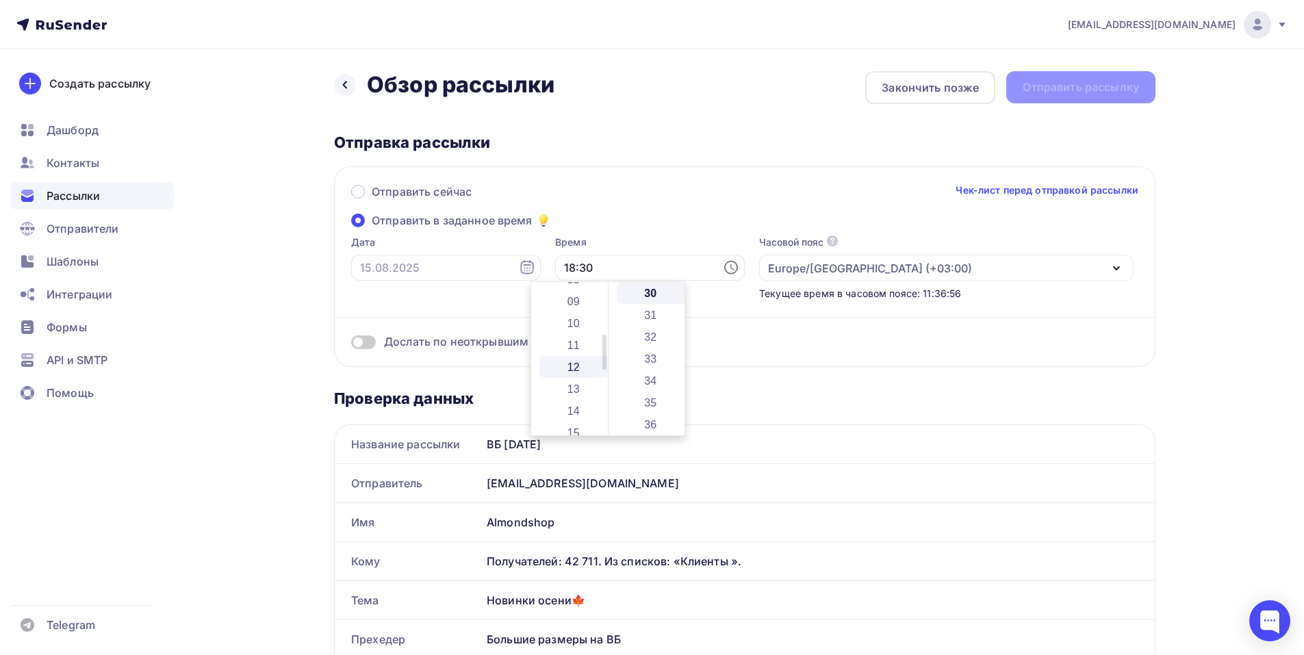
scroll to position [257, 0]
click at [566, 340] on li "14" at bounding box center [575, 342] width 71 height 22
click at [569, 407] on li "13" at bounding box center [575, 408] width 71 height 22
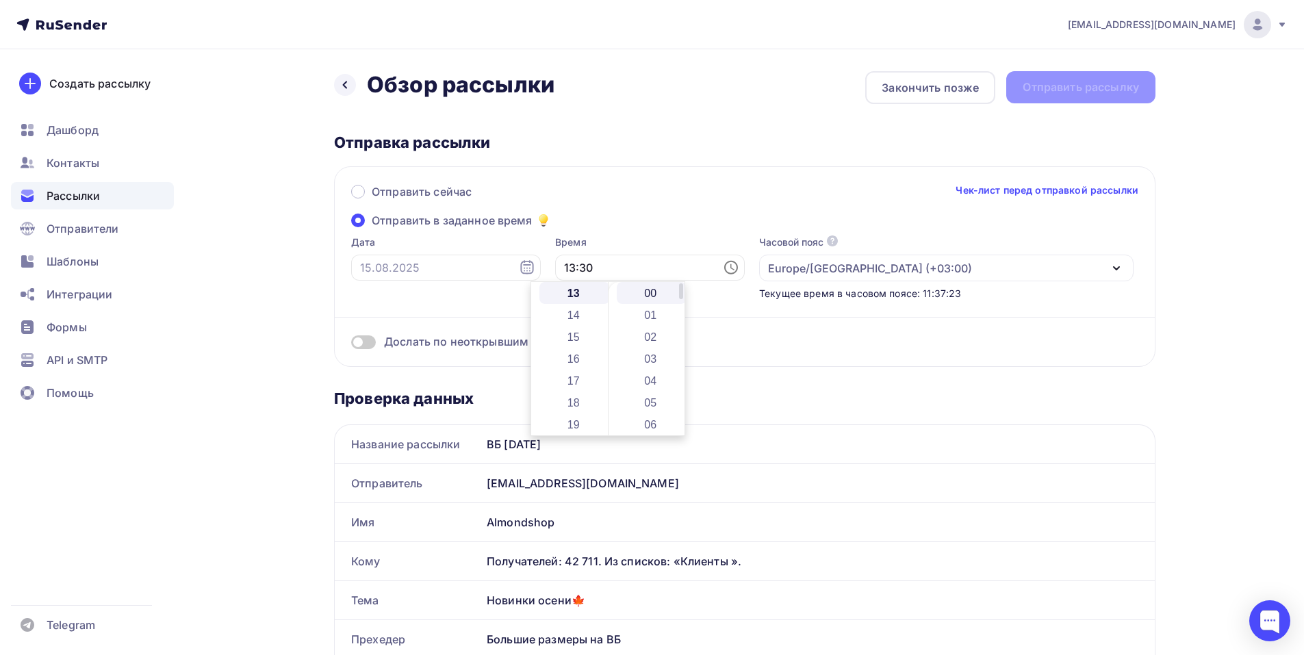
click at [640, 293] on li "00" at bounding box center [652, 293] width 71 height 22
type input "13:00"
click at [649, 199] on div "Отправить сейчас Чек-лист перед отправкой рассылки" at bounding box center [744, 198] width 787 height 29
click at [444, 273] on input "text" at bounding box center [446, 268] width 190 height 26
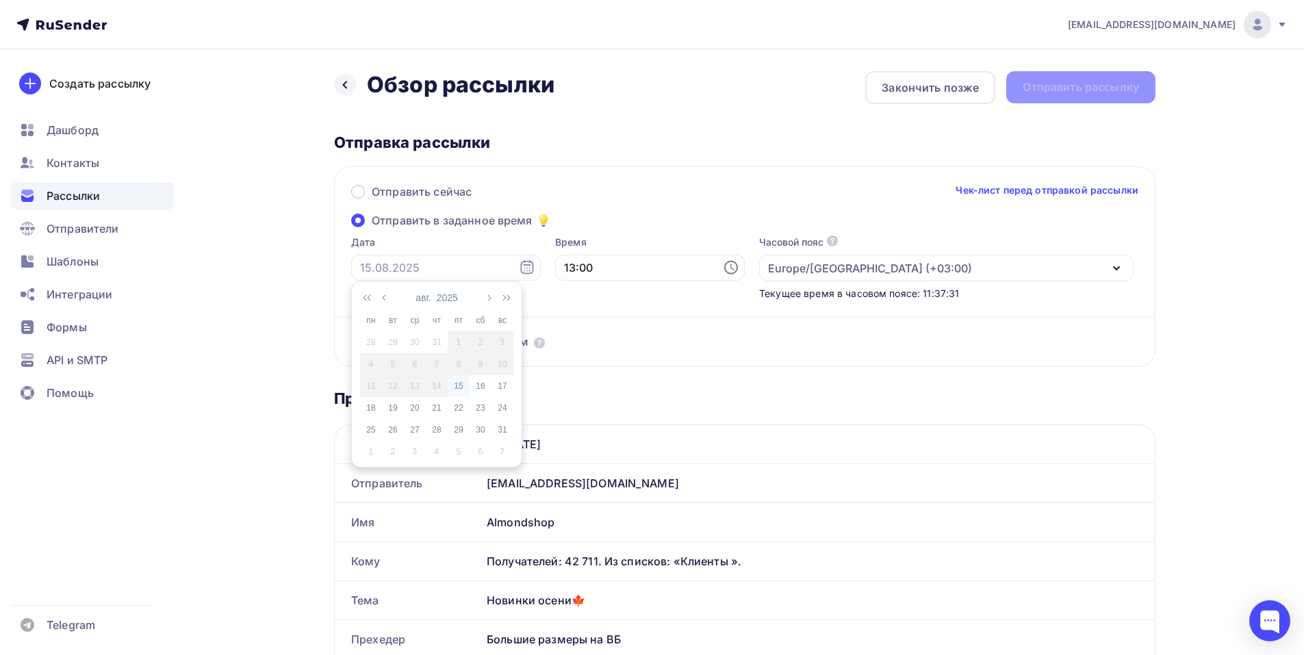
click at [461, 388] on div "15" at bounding box center [459, 386] width 22 height 12
type input "15.08.2025"
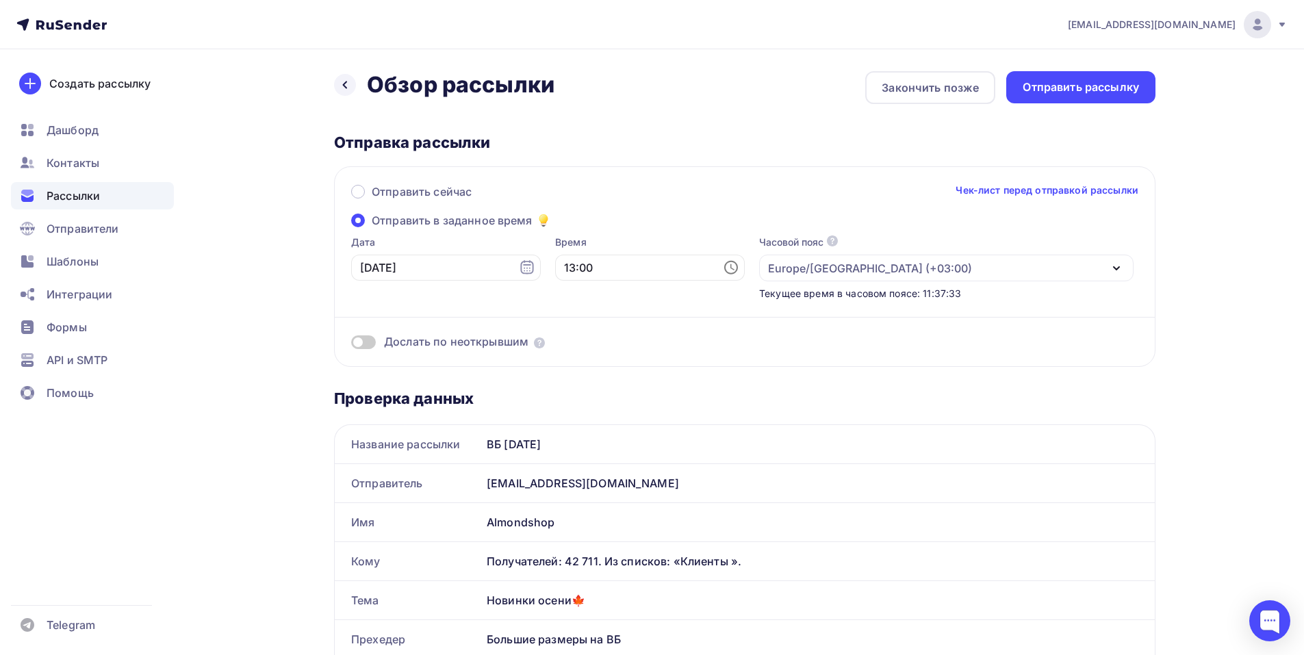
click at [669, 195] on div "Отправить сейчас Чек-лист перед отправкой рассылки" at bounding box center [744, 198] width 787 height 29
click at [1041, 79] on div "Отправить рассылку" at bounding box center [1081, 87] width 149 height 32
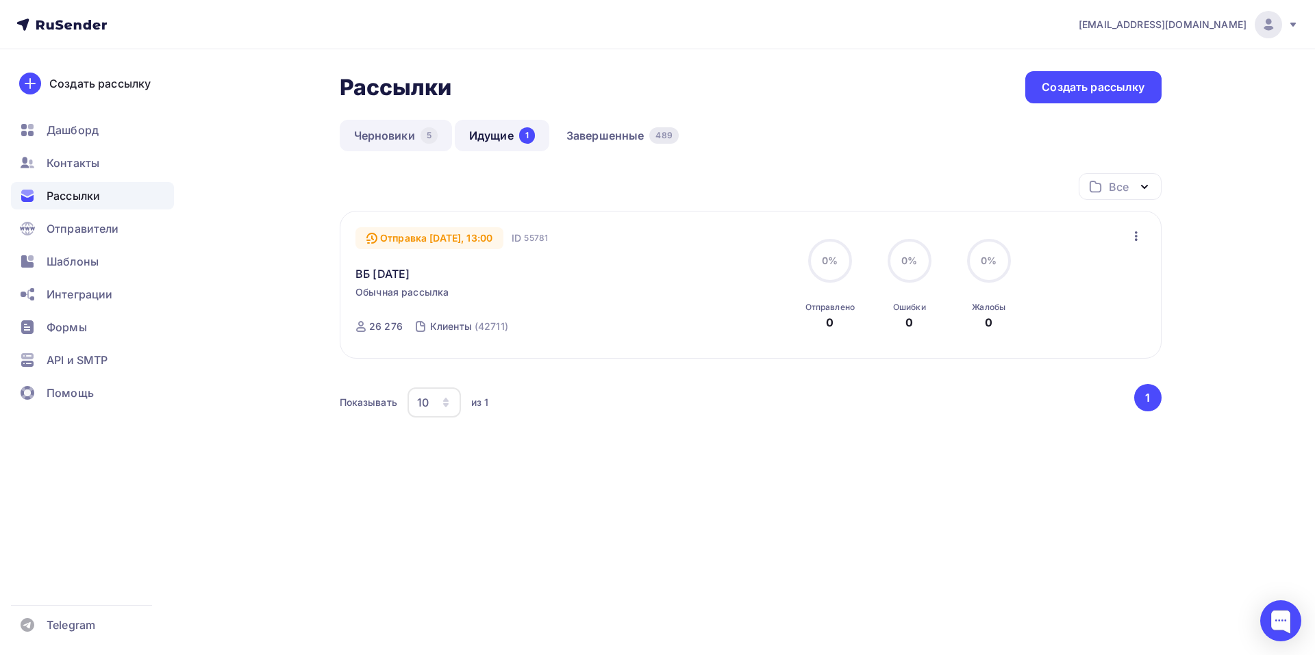
click at [402, 144] on link "Черновики 5" at bounding box center [396, 135] width 112 height 31
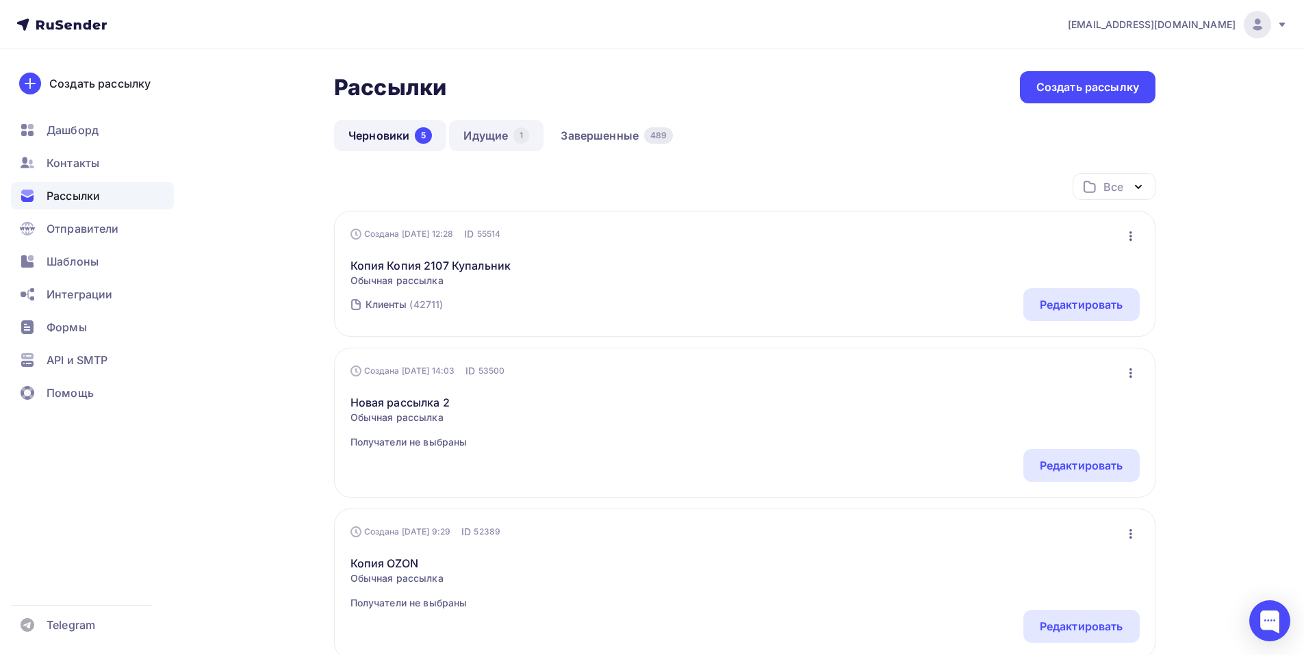
click at [519, 140] on div "1" at bounding box center [522, 135] width 16 height 16
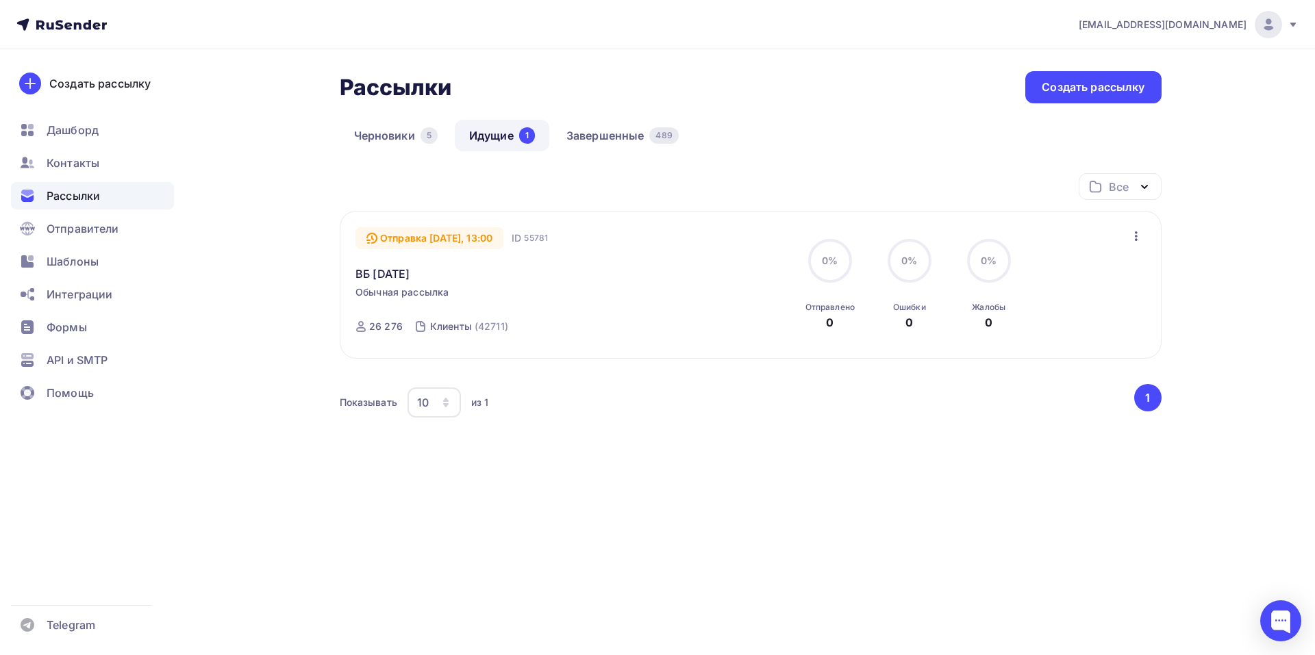
click at [492, 143] on link "Идущие 1" at bounding box center [502, 135] width 94 height 31
click at [401, 137] on link "Черновики 5" at bounding box center [396, 135] width 112 height 31
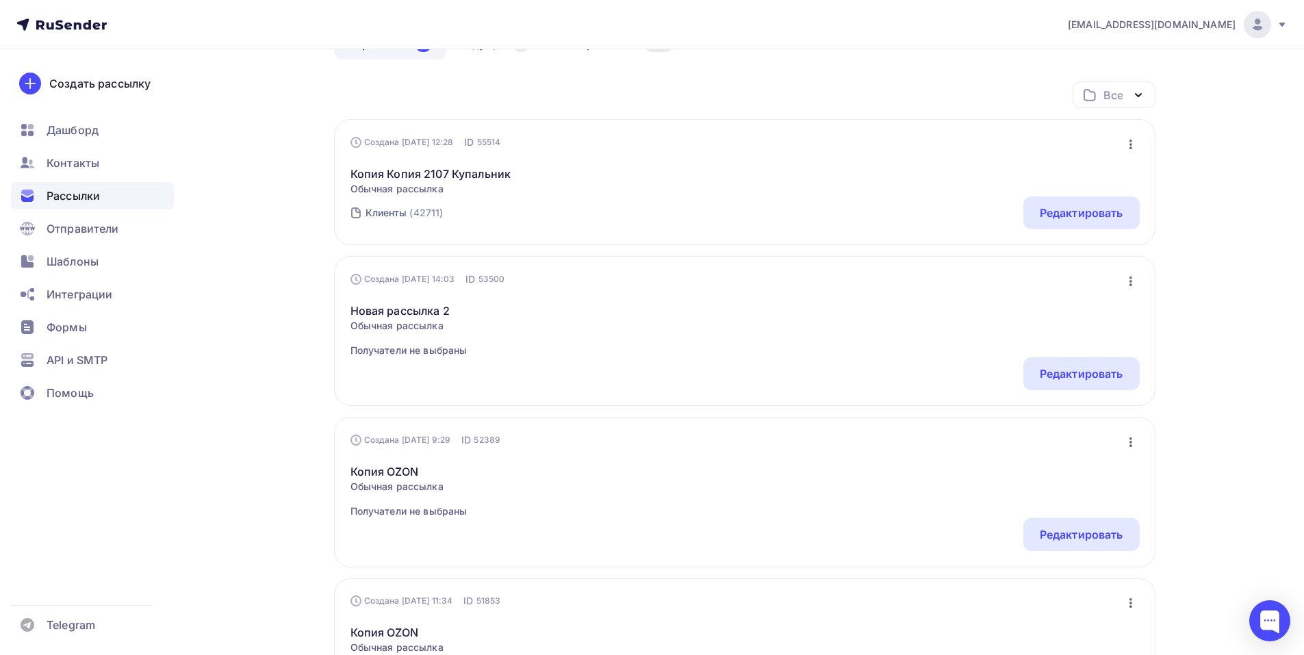
scroll to position [68, 0]
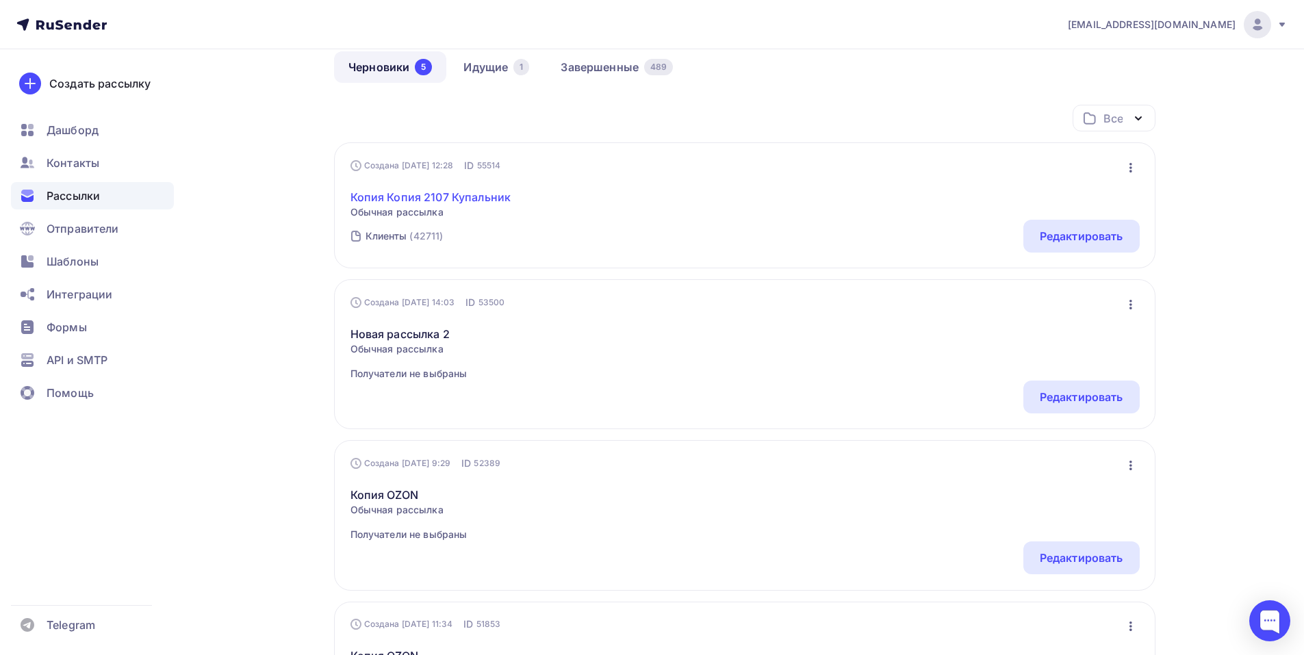
click at [485, 197] on link "Копия Копия 2107 Купальник" at bounding box center [431, 197] width 161 height 16
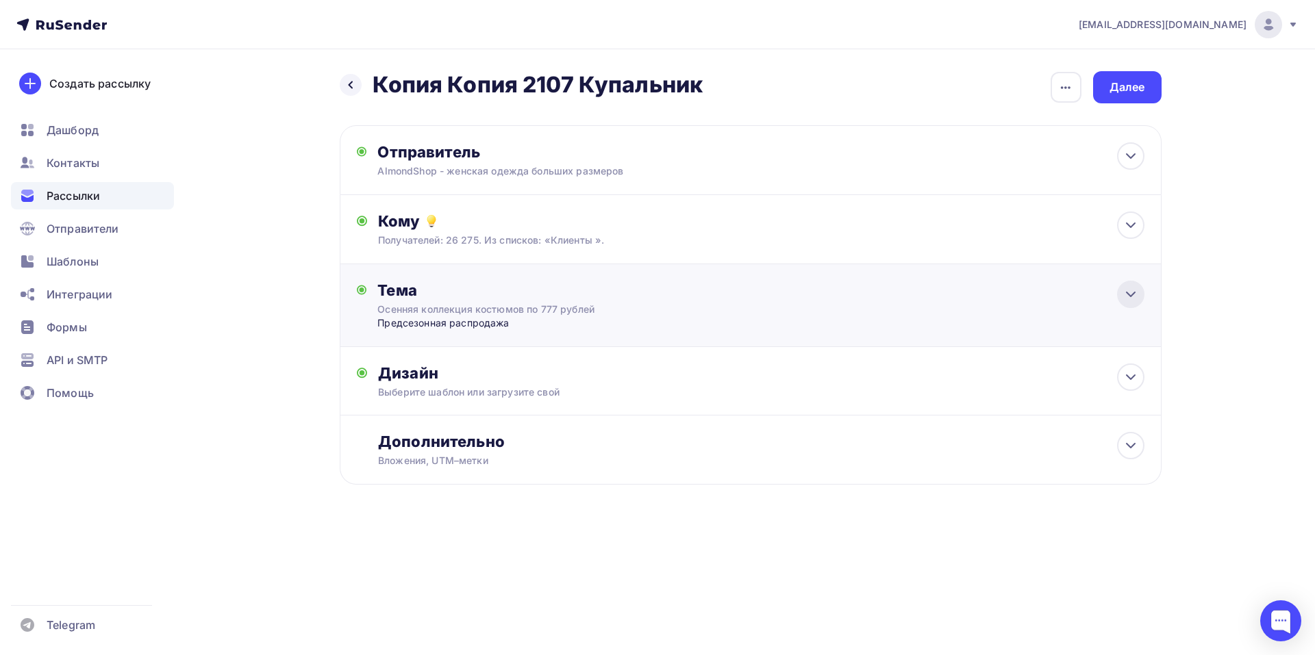
click at [1131, 300] on icon at bounding box center [1130, 294] width 16 height 16
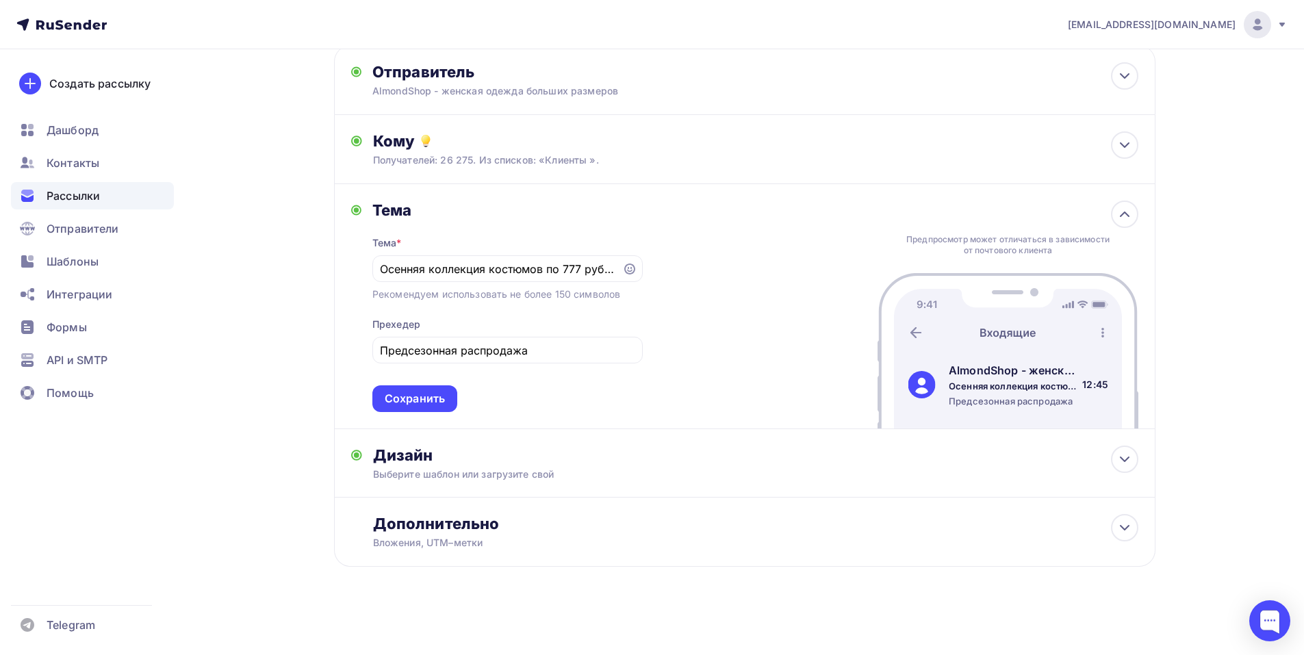
click at [1187, 287] on div "Назад Копия Копия 2107 Купальник Копия Копия 2107 Купальник Закончить позже Пер…" at bounding box center [652, 312] width 1122 height 686
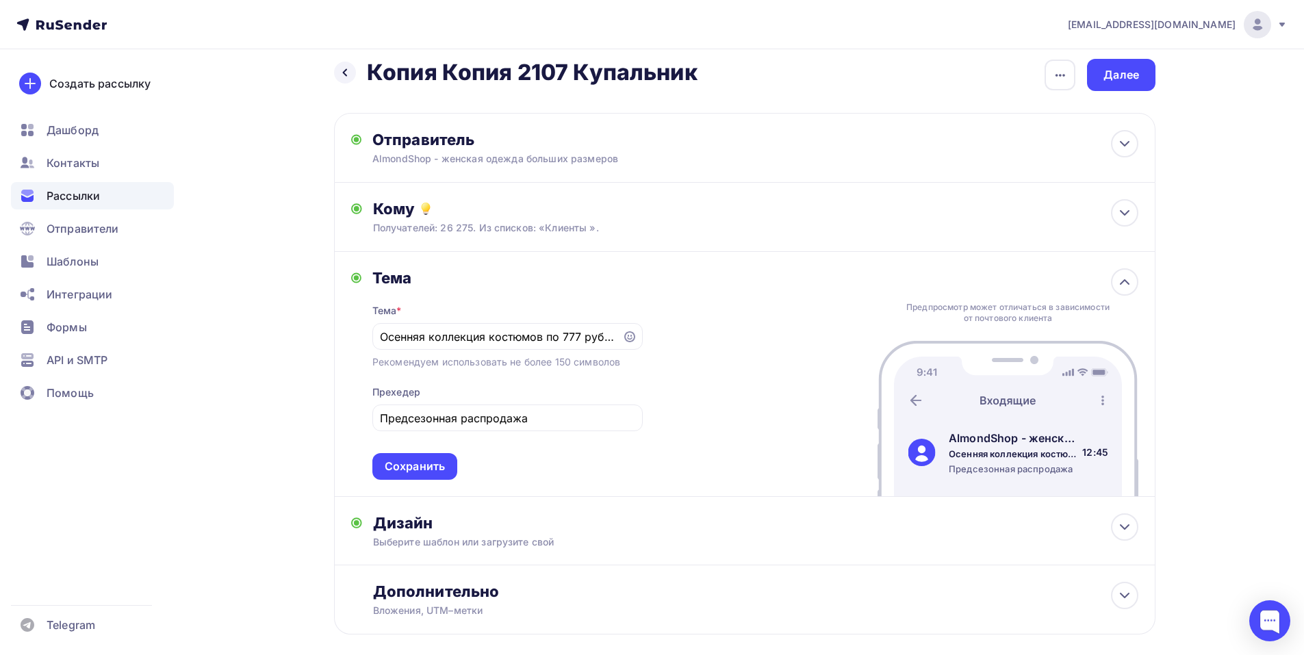
scroll to position [12, 0]
click at [212, 375] on div "Назад Копия Копия 2107 Купальник Копия Копия 2107 Купальник Закончить позже Пер…" at bounding box center [652, 381] width 1122 height 686
click at [197, 410] on div "Назад Копия Копия 2107 Купальник Копия Копия 2107 Купальник Закончить позже Пер…" at bounding box center [652, 381] width 1122 height 686
click at [199, 421] on div "Назад Копия Копия 2107 Купальник Копия Копия 2107 Купальник Закончить позже Пер…" at bounding box center [652, 381] width 1122 height 686
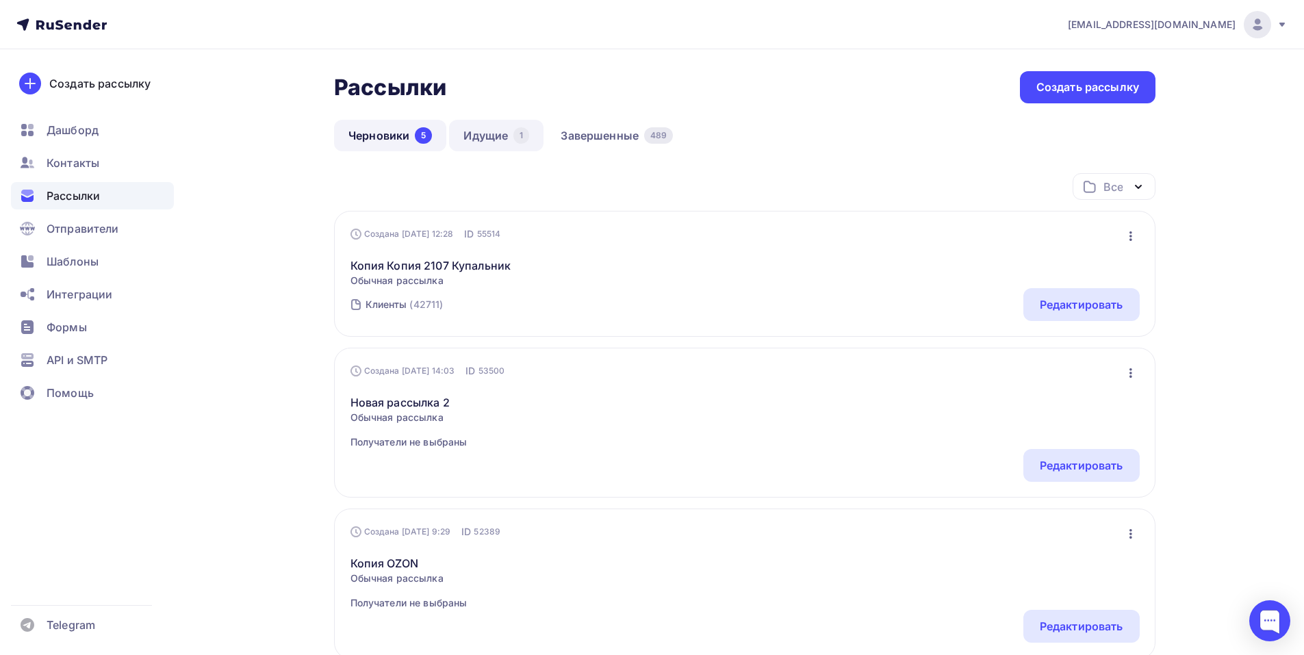
click at [492, 133] on link "Идущие 1" at bounding box center [496, 135] width 94 height 31
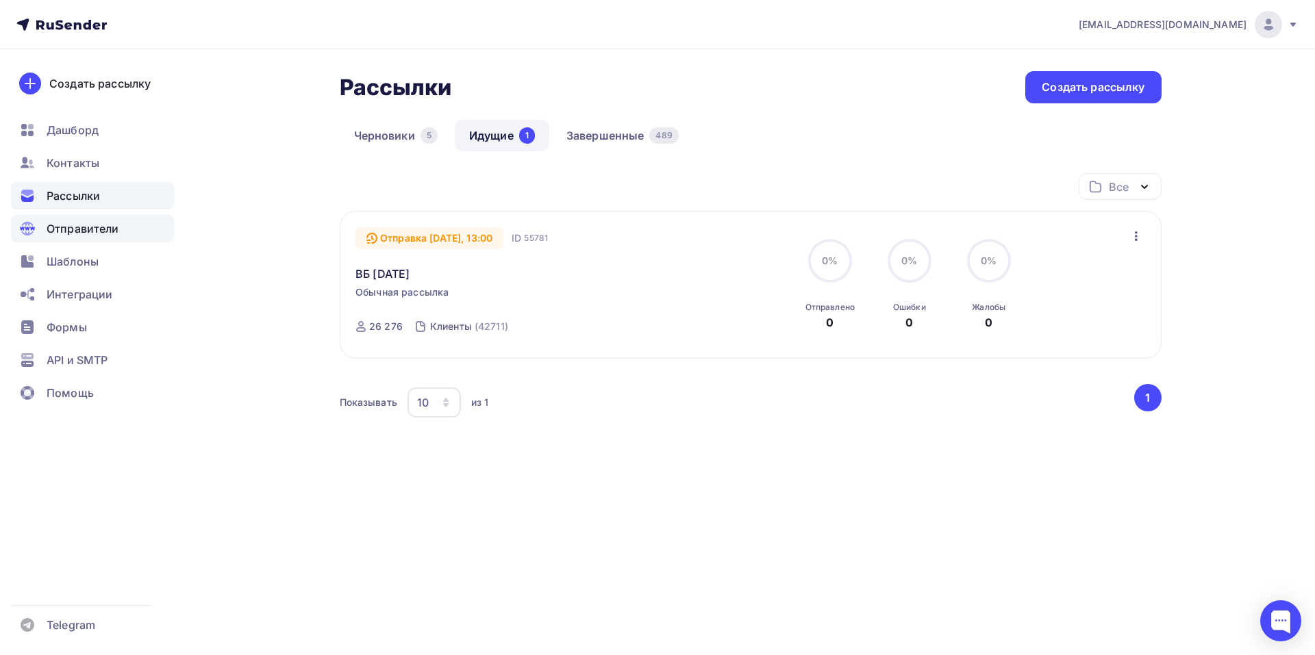
click at [92, 234] on span "Отправители" at bounding box center [83, 228] width 73 height 16
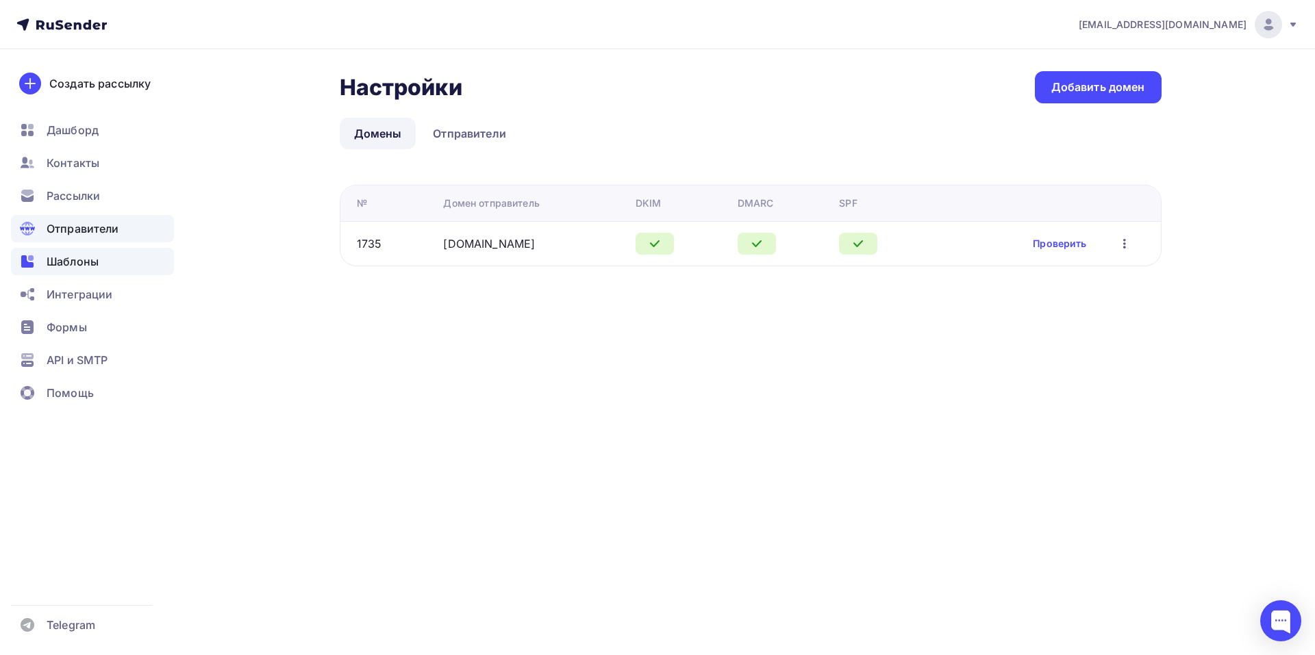
click at [65, 270] on div "Шаблоны" at bounding box center [92, 261] width 163 height 27
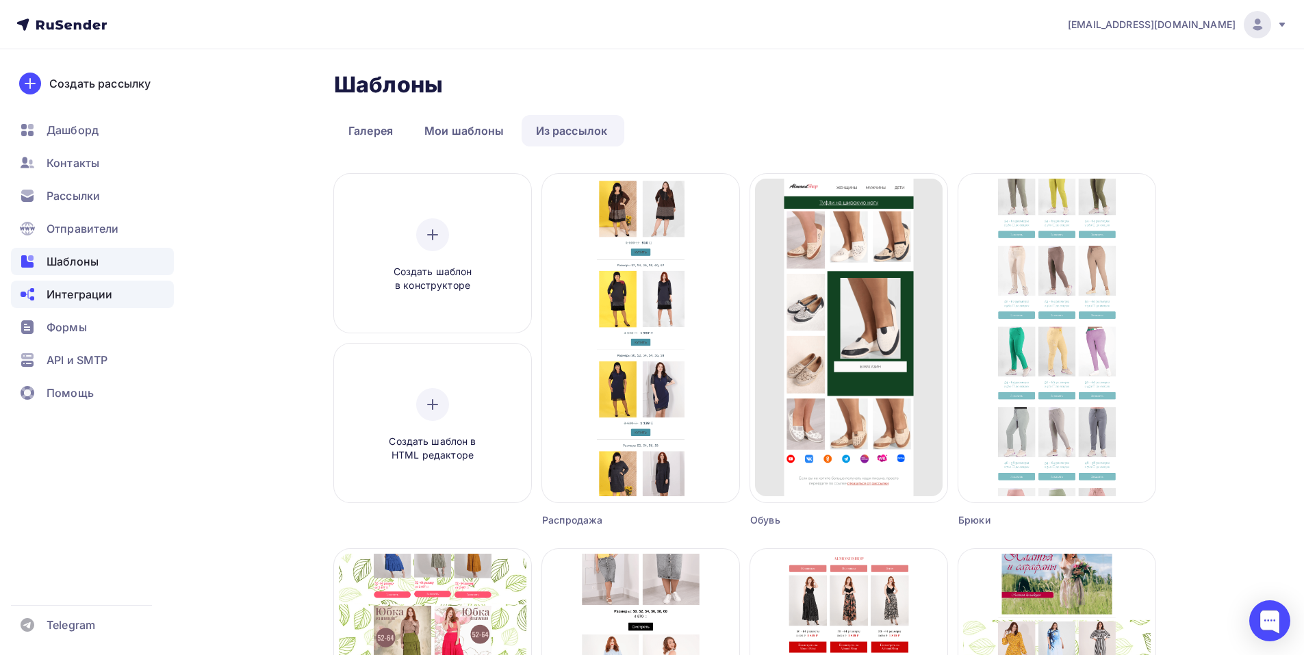
click at [62, 298] on span "Интеграции" at bounding box center [80, 294] width 66 height 16
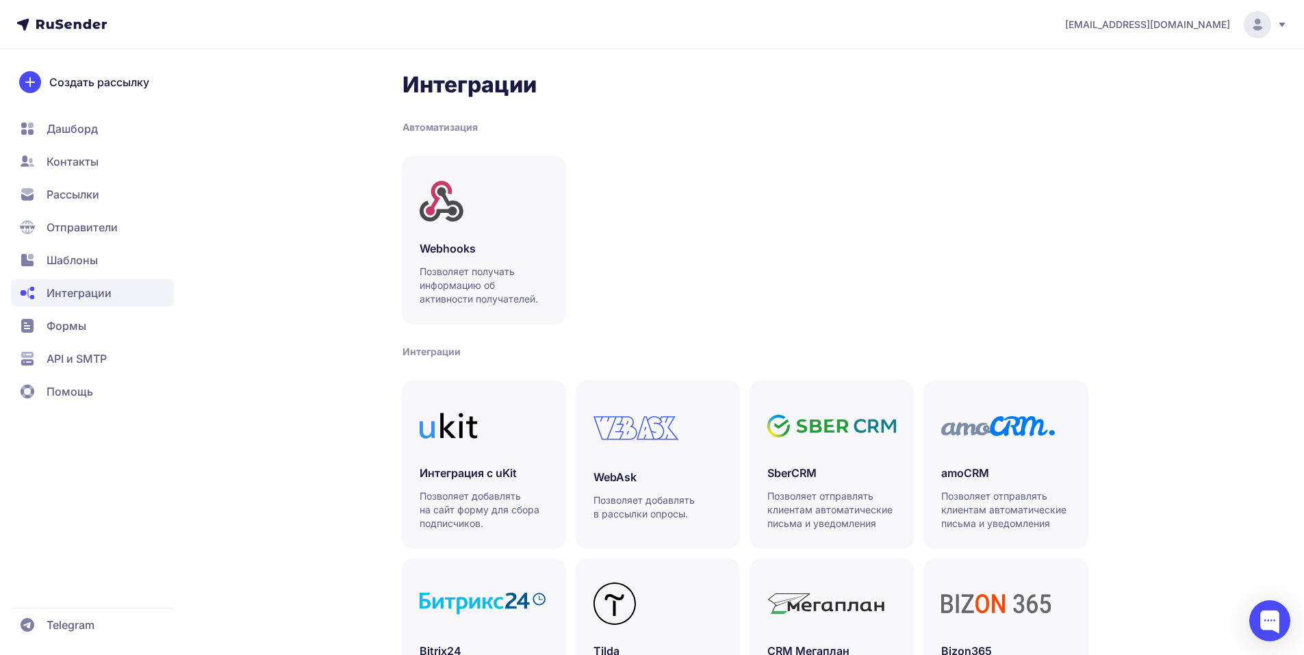
click at [115, 345] on span "Формы" at bounding box center [92, 358] width 163 height 27
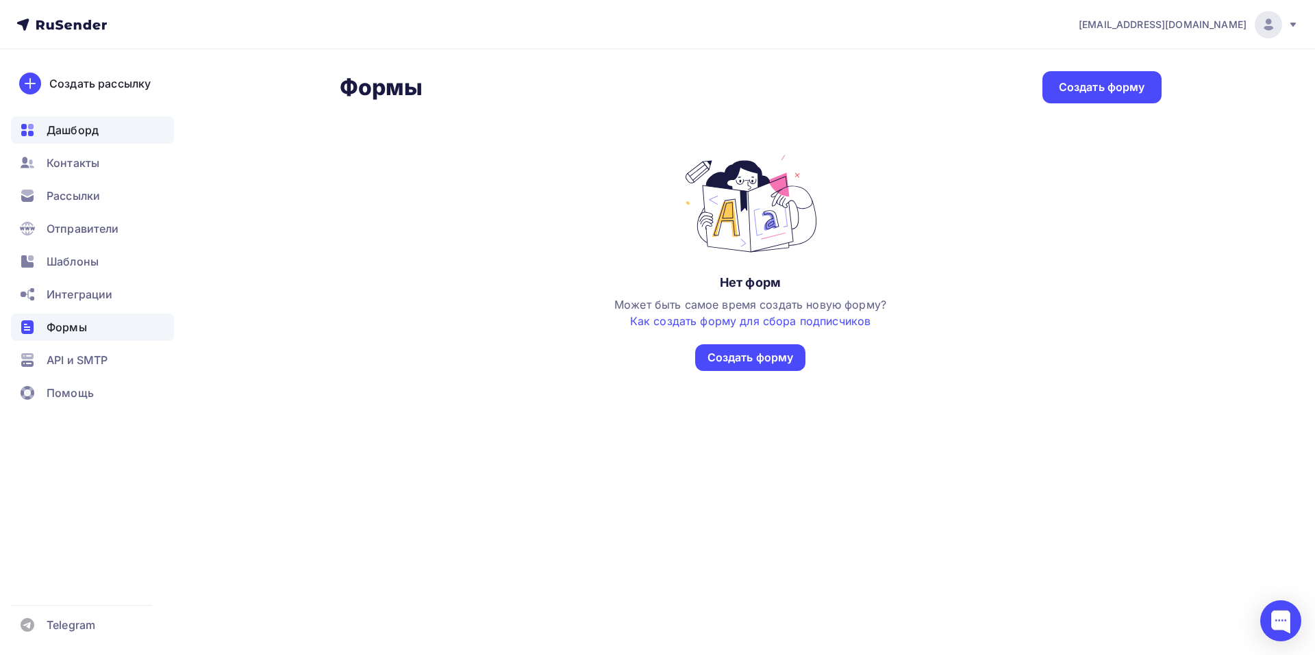
click at [101, 131] on div "Дашборд" at bounding box center [92, 129] width 163 height 27
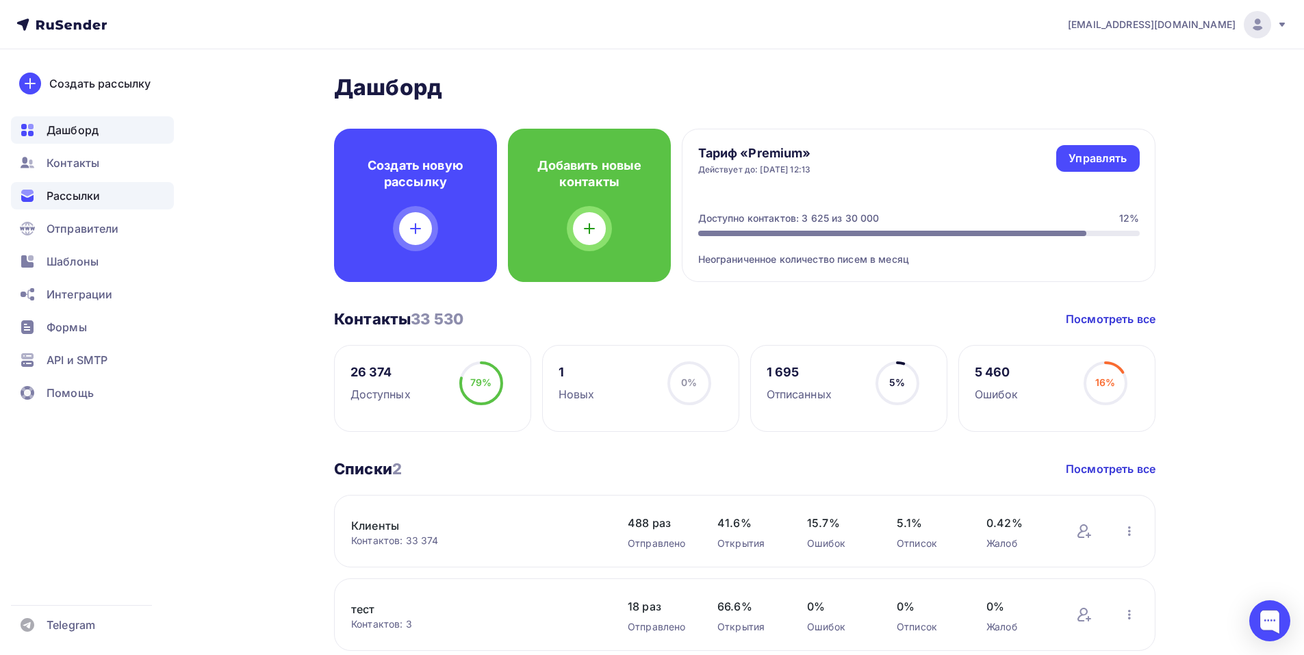
click at [84, 200] on span "Рассылки" at bounding box center [73, 196] width 53 height 16
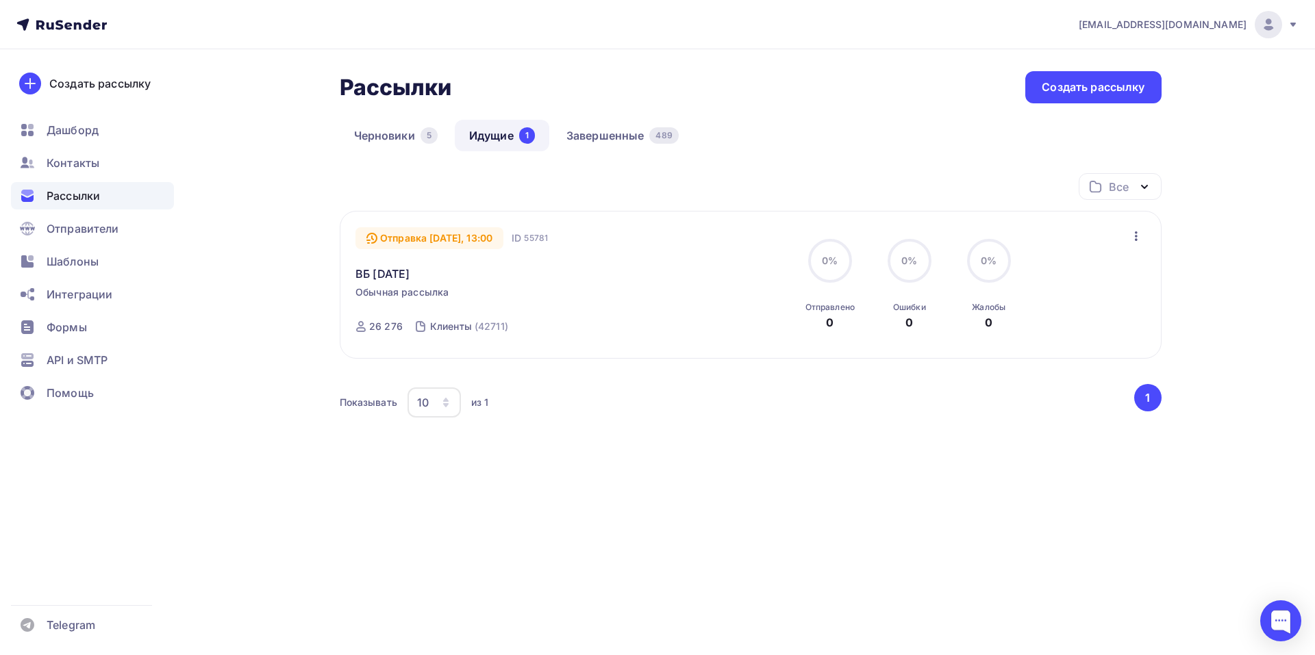
click at [1138, 238] on icon "button" at bounding box center [1136, 236] width 16 height 16
click at [1059, 271] on div "Изменить время отправки" at bounding box center [1056, 272] width 173 height 16
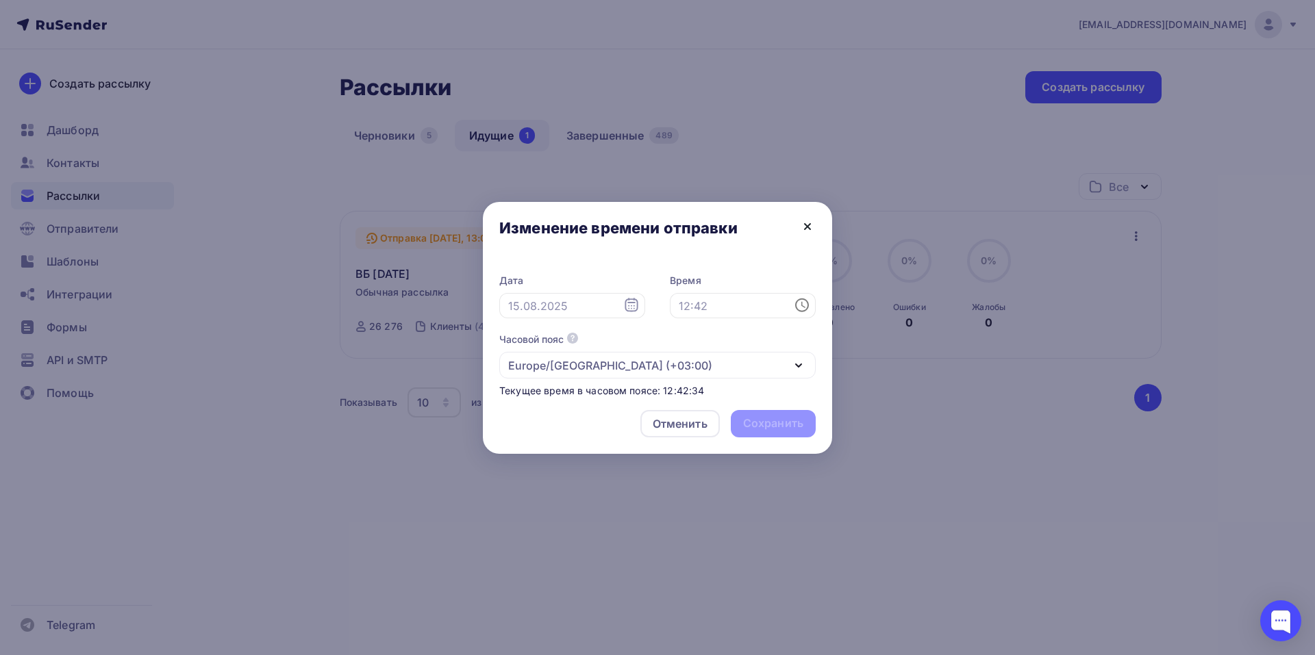
click at [805, 229] on icon at bounding box center [807, 226] width 5 height 5
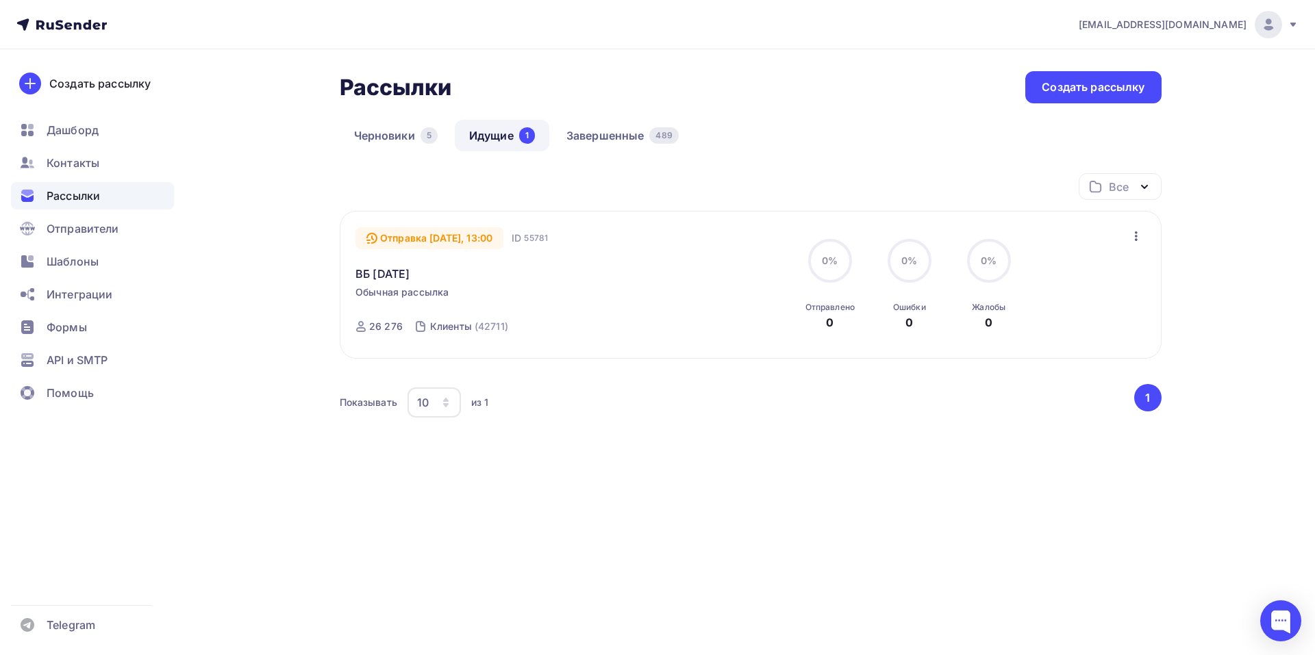
click at [1135, 233] on icon "button" at bounding box center [1136, 236] width 16 height 16
click at [1027, 302] on div "Отменить рассылку" at bounding box center [1056, 299] width 173 height 16
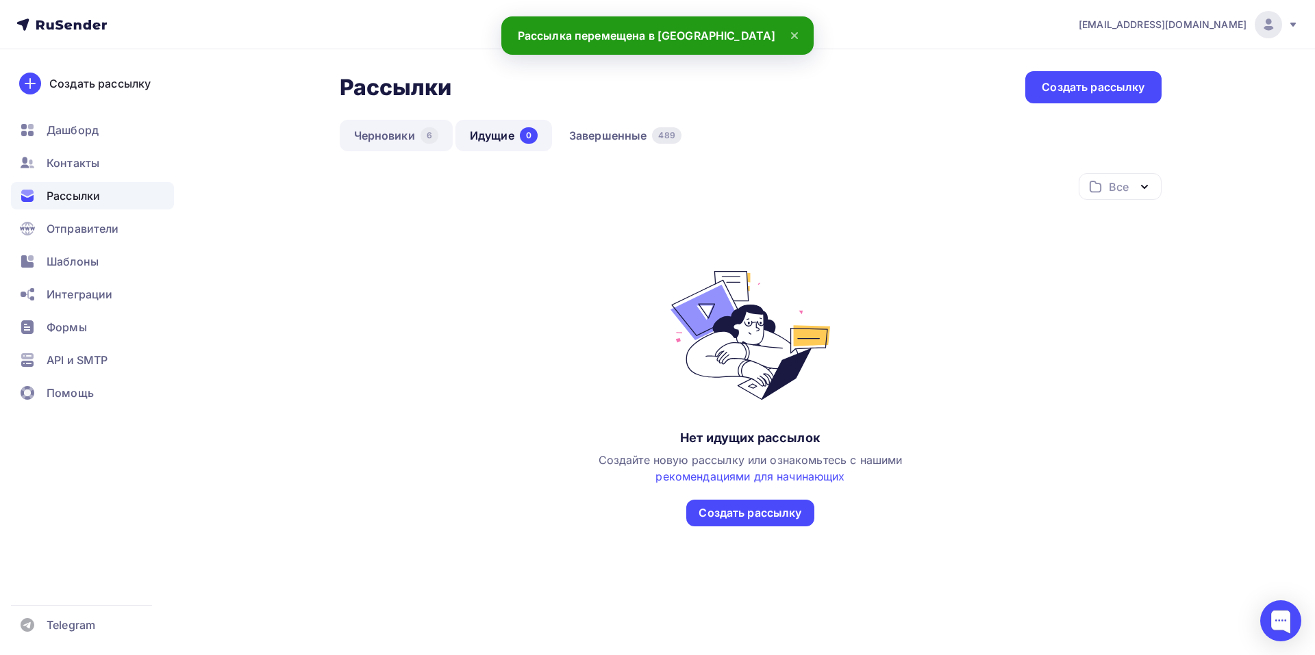
click at [372, 136] on link "Черновики 6" at bounding box center [396, 135] width 113 height 31
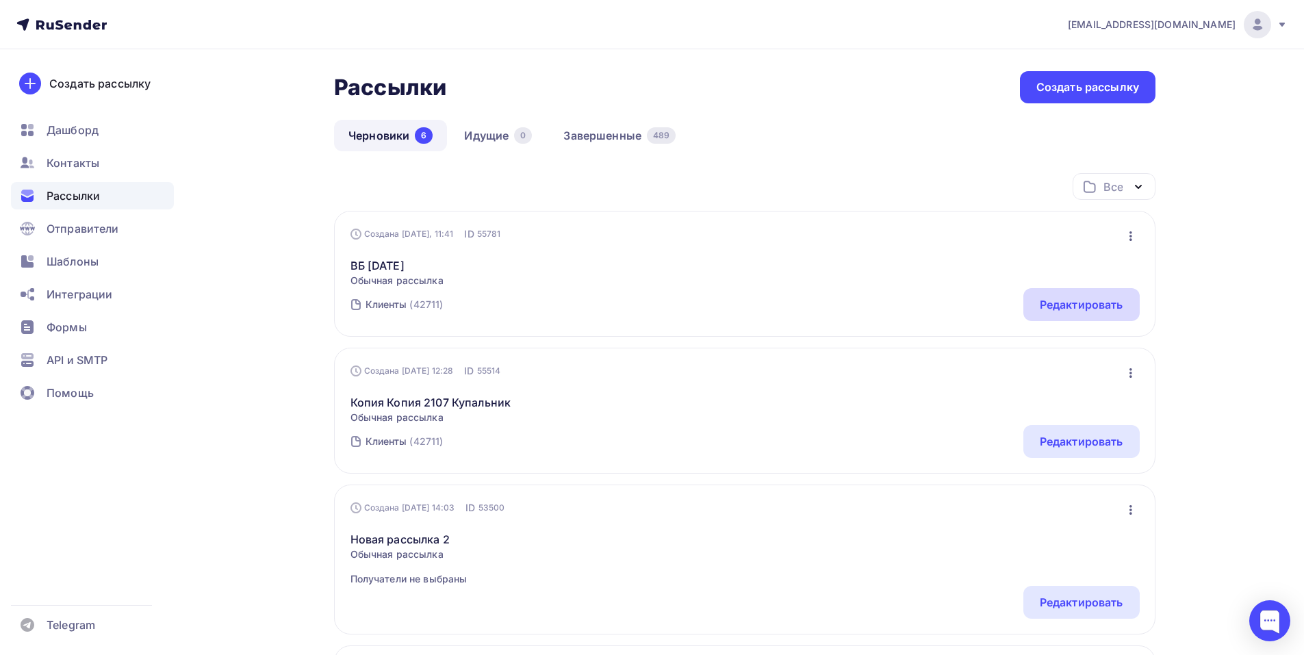
click at [1076, 303] on div "Редактировать" at bounding box center [1082, 304] width 84 height 16
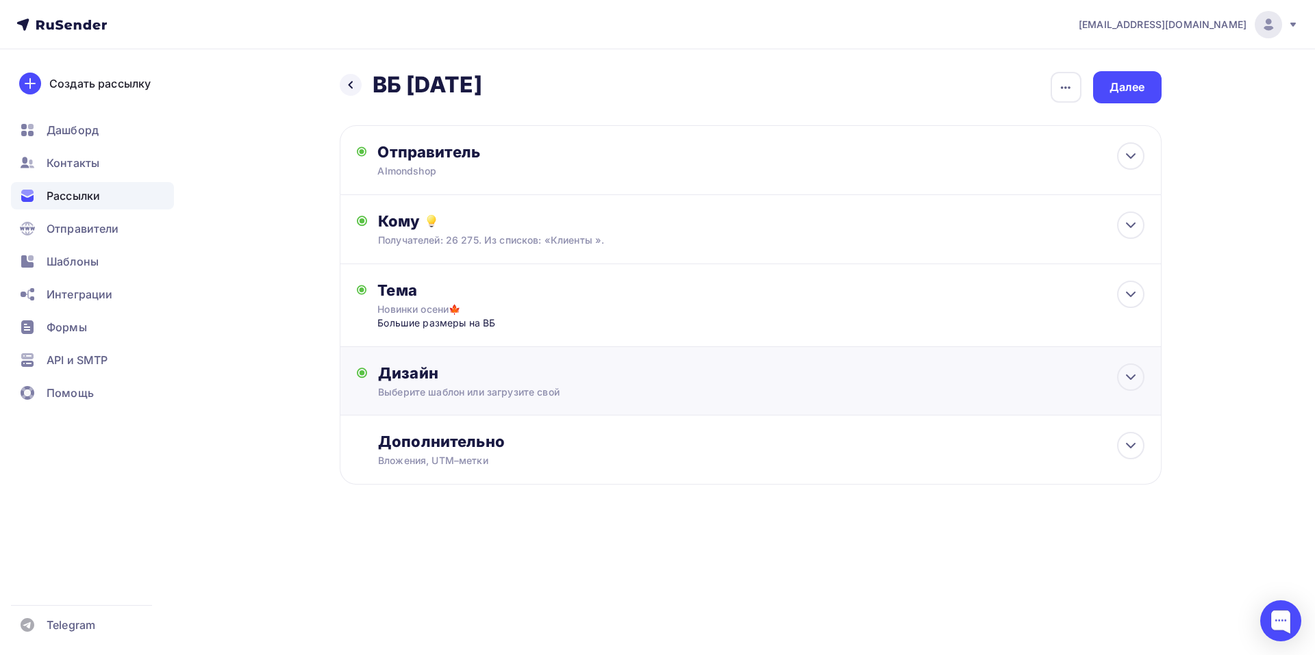
click at [656, 383] on div "Дизайн Выберите шаблон или загрузите свой Размер письма: 122 Kb Заменить шаблон…" at bounding box center [761, 382] width 766 height 36
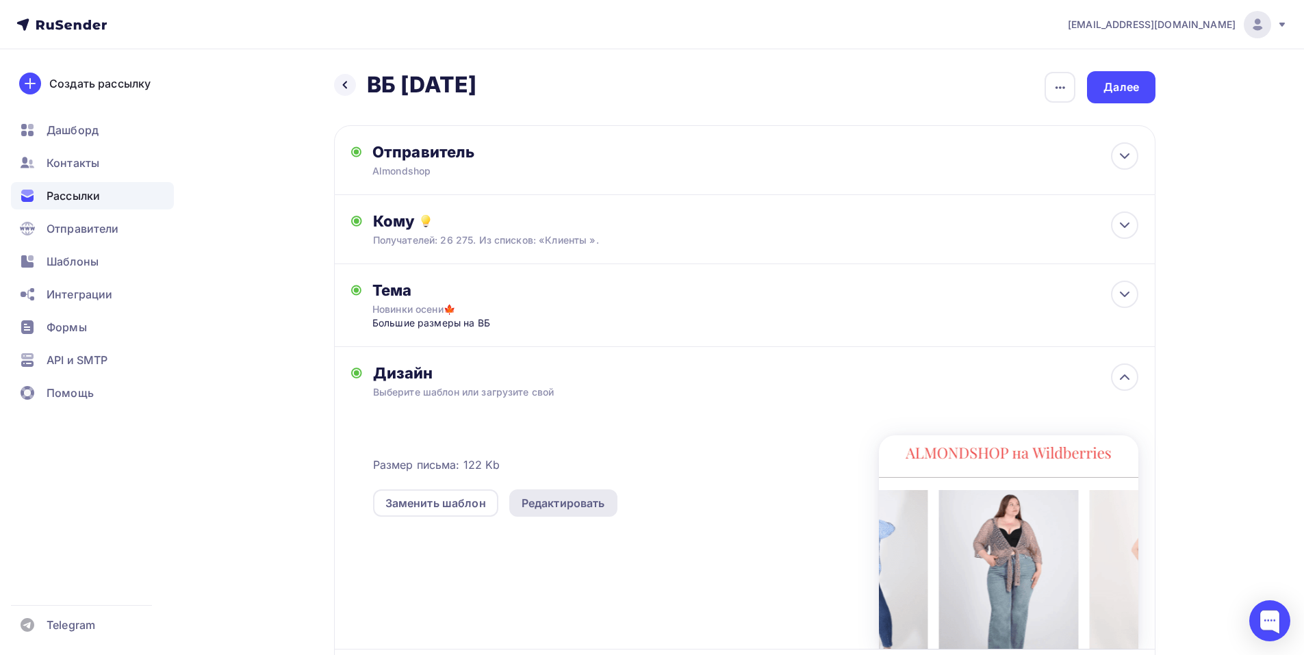
click at [574, 505] on div "Редактировать" at bounding box center [564, 503] width 84 height 16
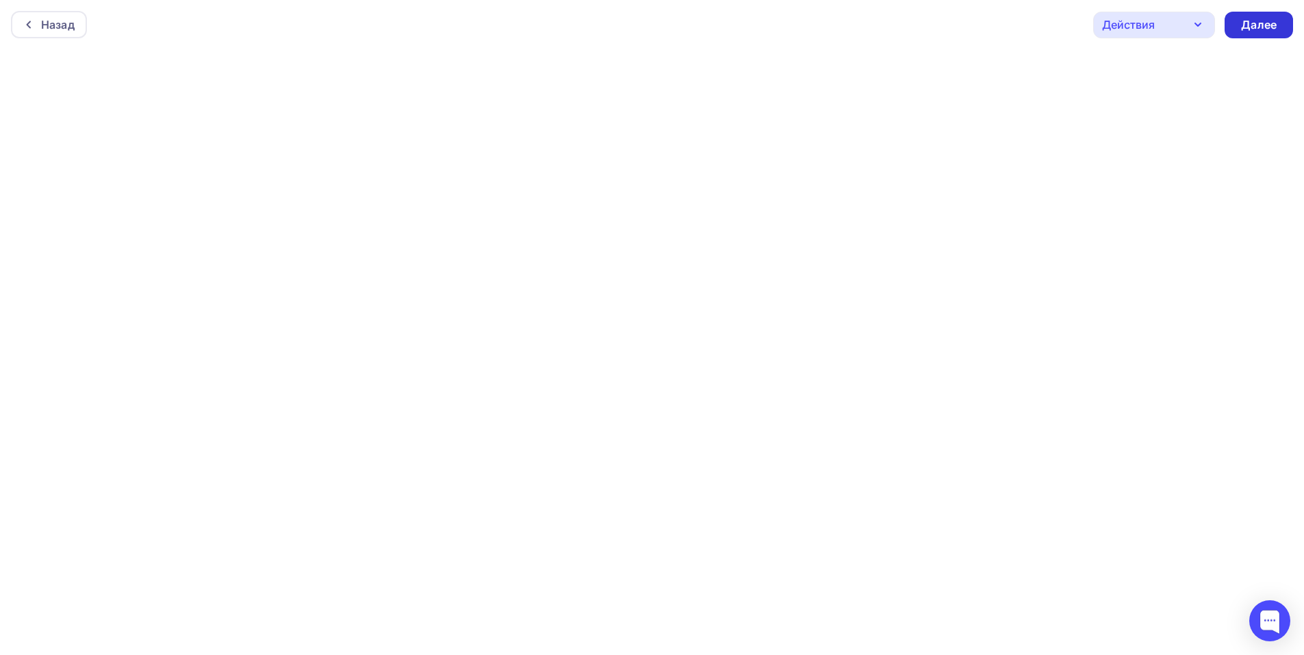
click at [1280, 18] on div "Далее" at bounding box center [1259, 25] width 68 height 27
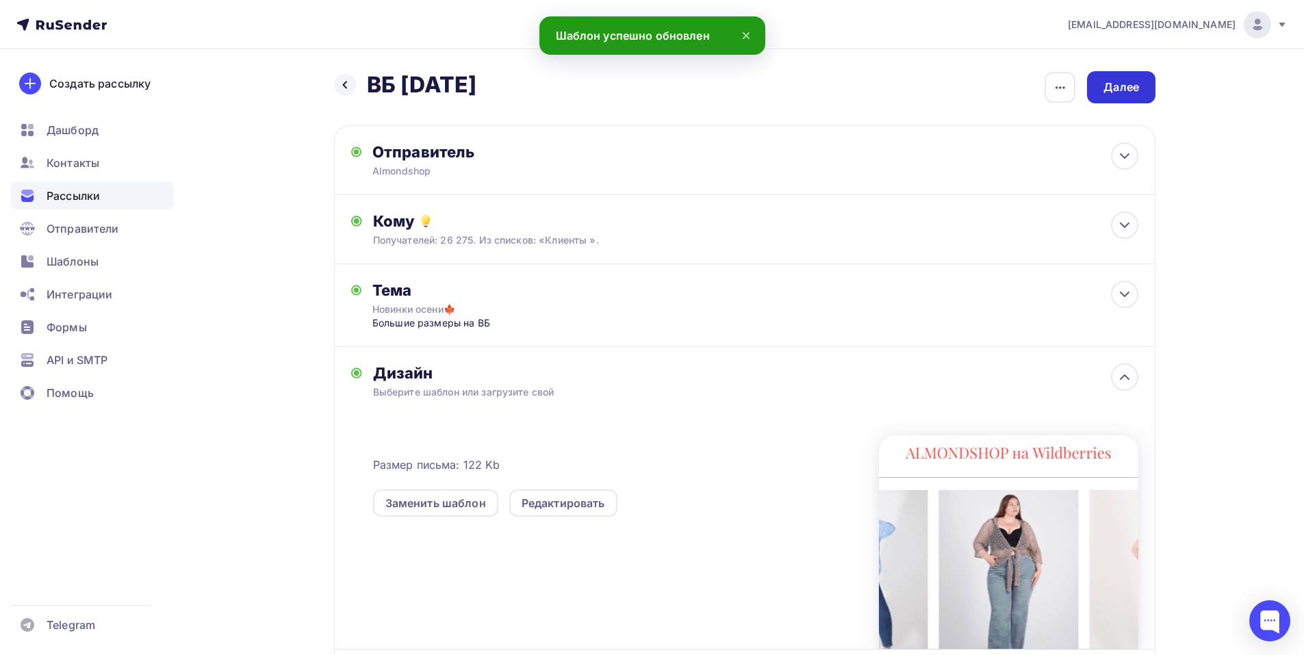
click at [1130, 81] on div "Далее" at bounding box center [1122, 87] width 36 height 16
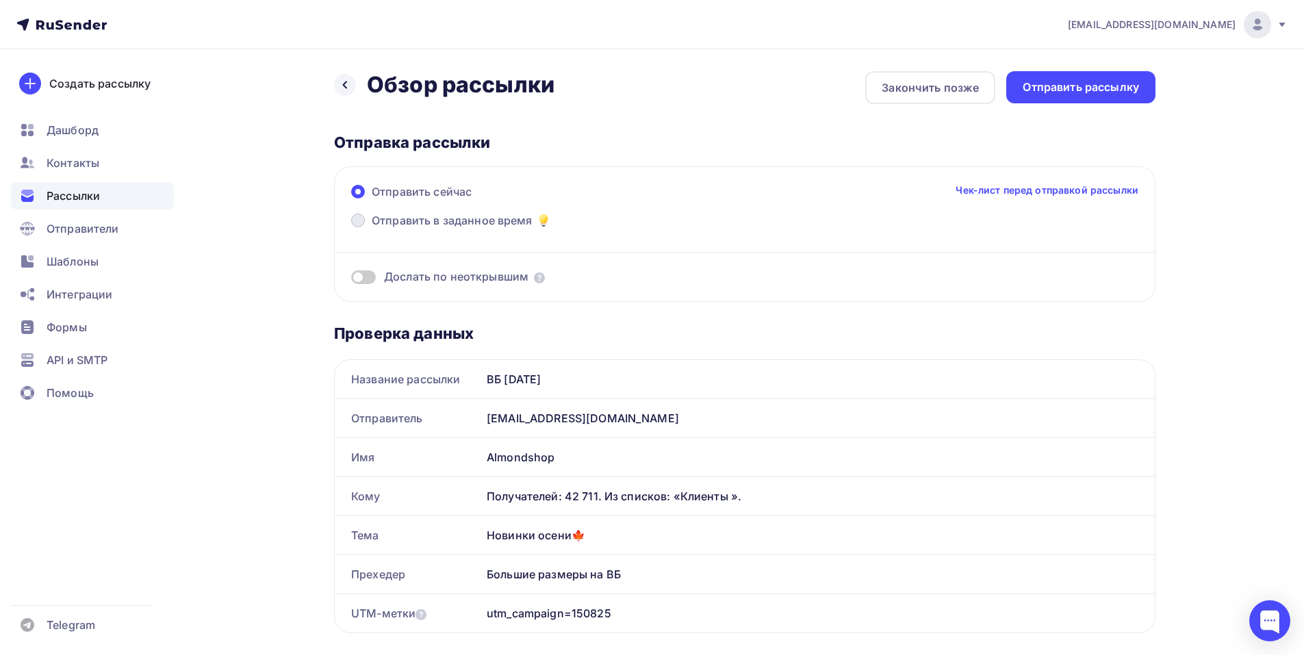
click at [364, 217] on span at bounding box center [358, 221] width 14 height 14
click at [372, 229] on input "Отправить в заданное время" at bounding box center [372, 229] width 0 height 0
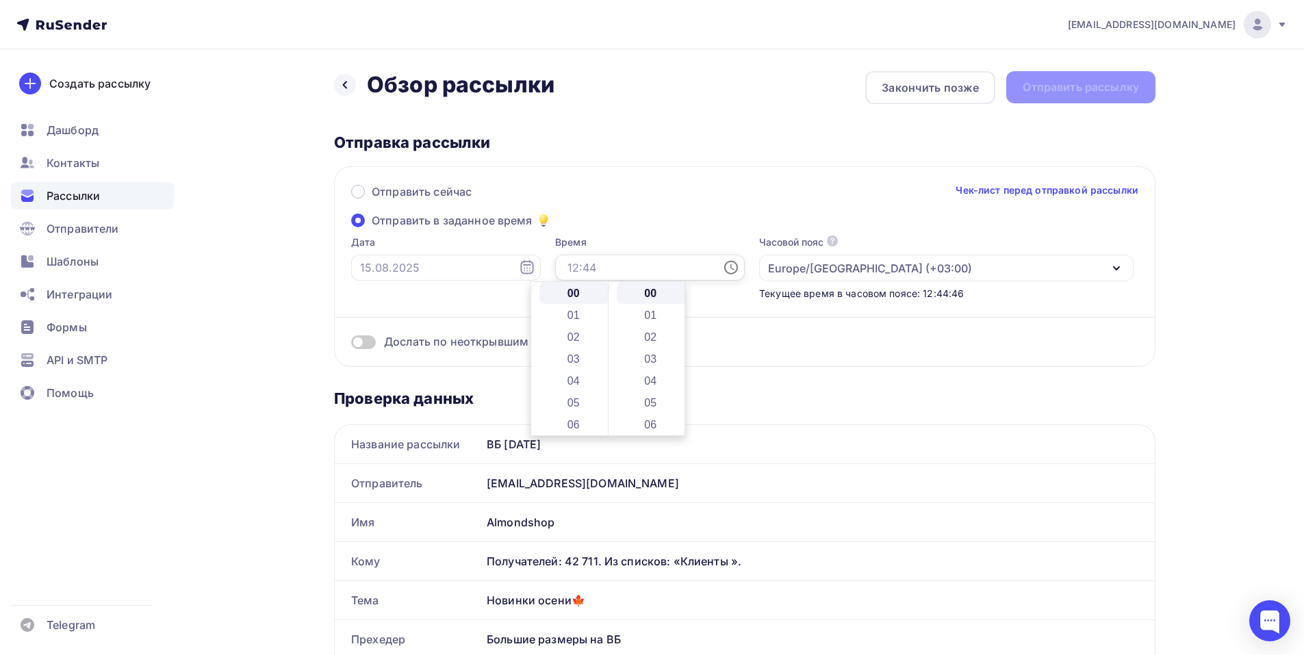
click at [606, 266] on input "text" at bounding box center [650, 268] width 190 height 26
click at [579, 367] on li "13" at bounding box center [575, 373] width 71 height 22
type input "13:00"
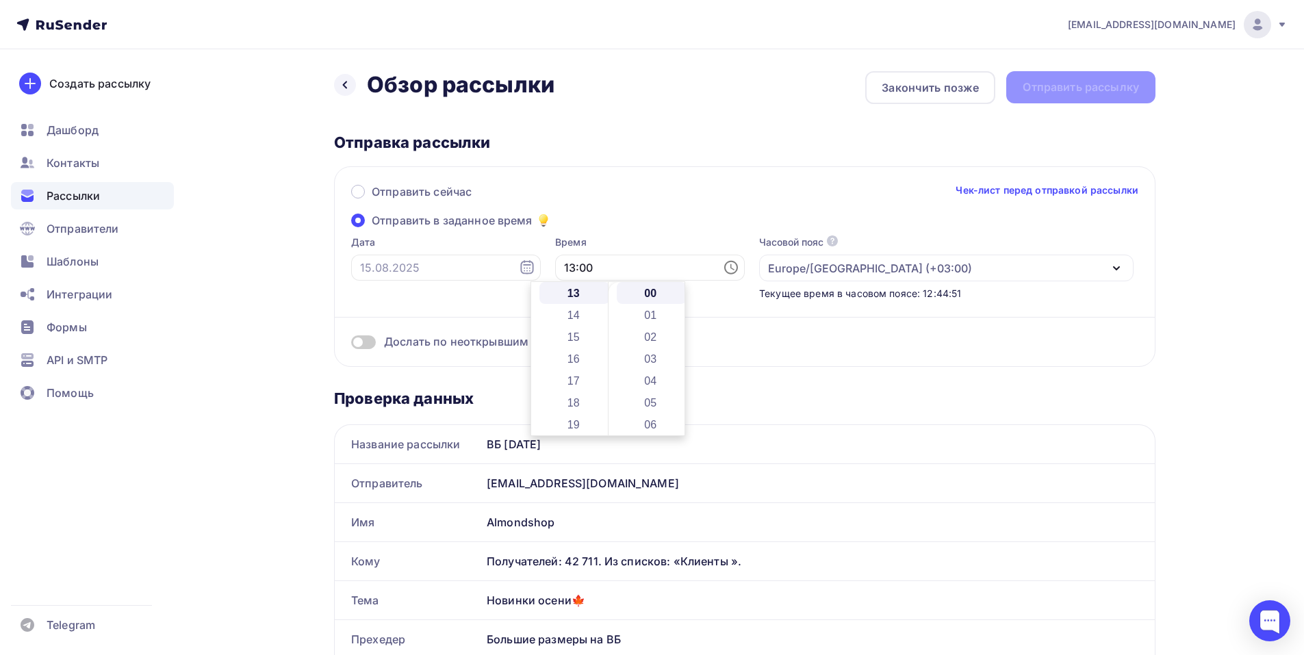
click at [702, 190] on div "Отправить сейчас Чек-лист перед отправкой рассылки" at bounding box center [744, 198] width 787 height 29
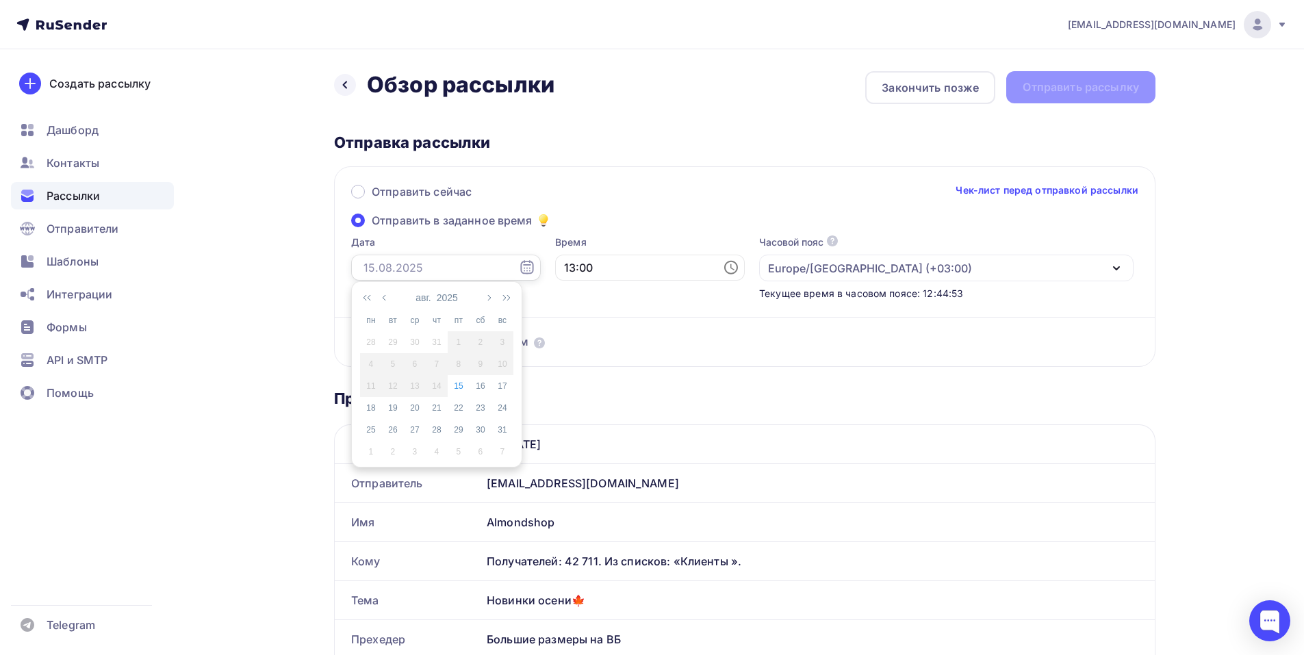
click at [435, 264] on input "text" at bounding box center [446, 268] width 190 height 26
click at [460, 383] on div "15" at bounding box center [459, 386] width 22 height 12
type input "15.08.2025"
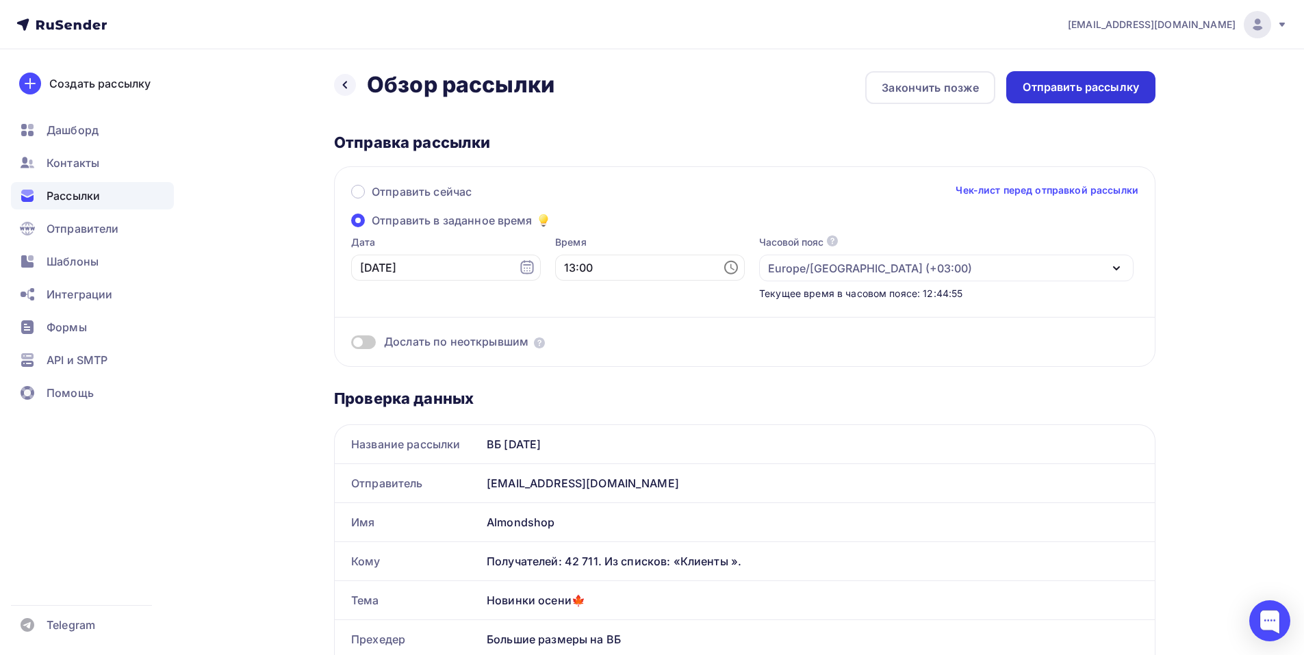
click at [1107, 90] on div "Отправить рассылку" at bounding box center [1081, 87] width 116 height 16
